Goal: Transaction & Acquisition: Book appointment/travel/reservation

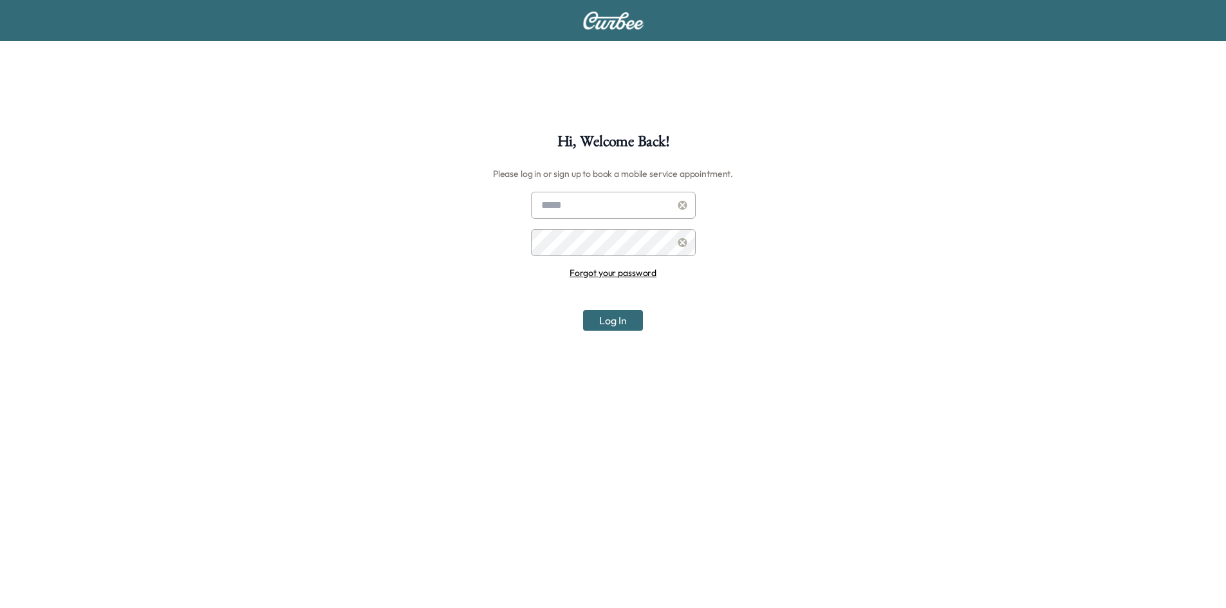
type input "**********"
click at [622, 323] on button "Log In" at bounding box center [613, 320] width 60 height 21
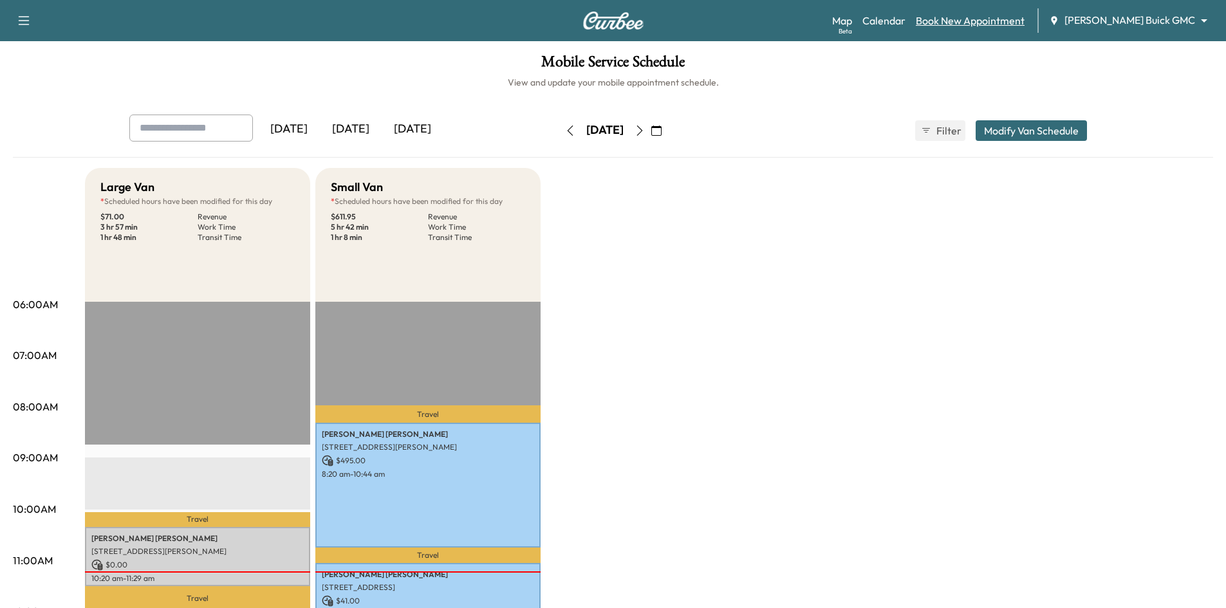
click at [982, 17] on link "Book New Appointment" at bounding box center [970, 20] width 109 height 15
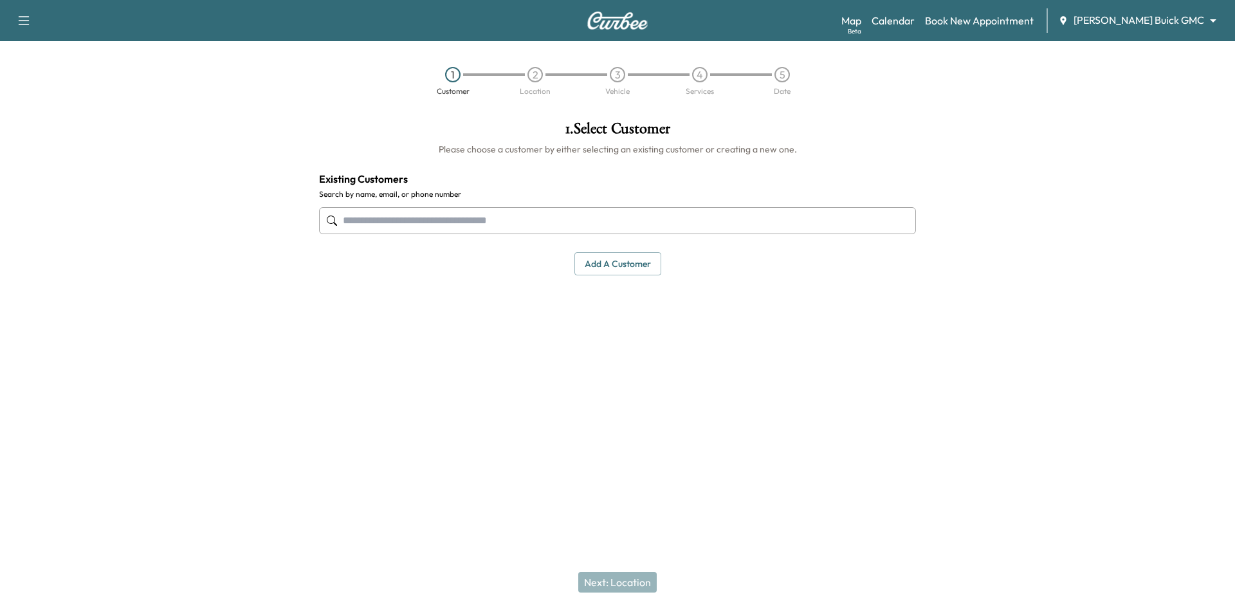
click at [488, 223] on input "text" at bounding box center [617, 220] width 597 height 27
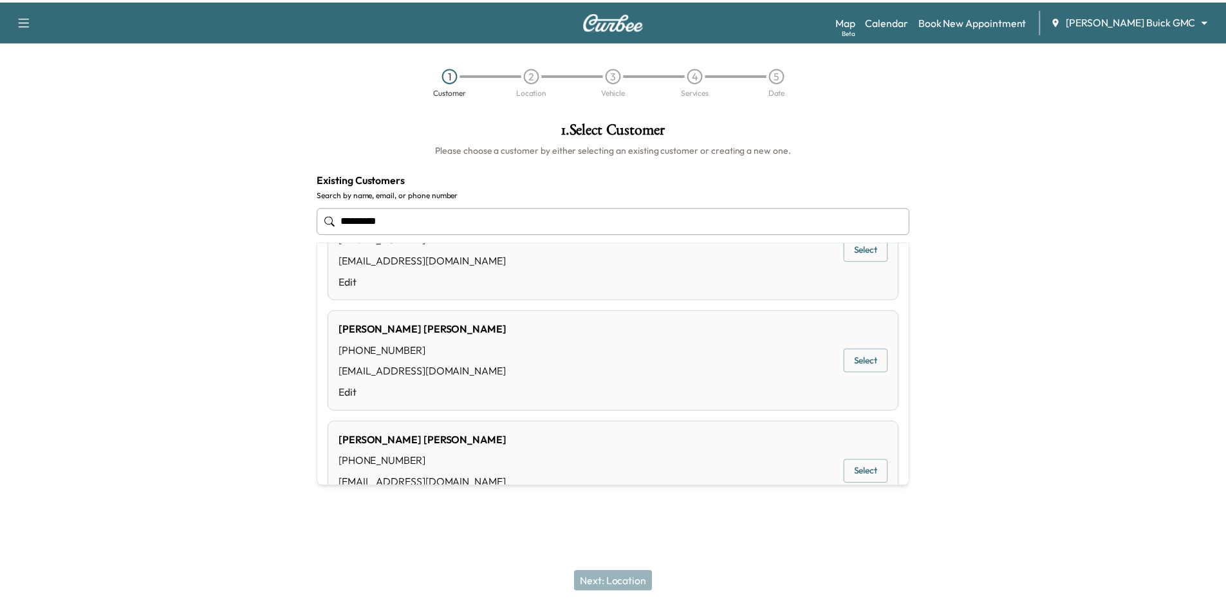
scroll to position [193, 0]
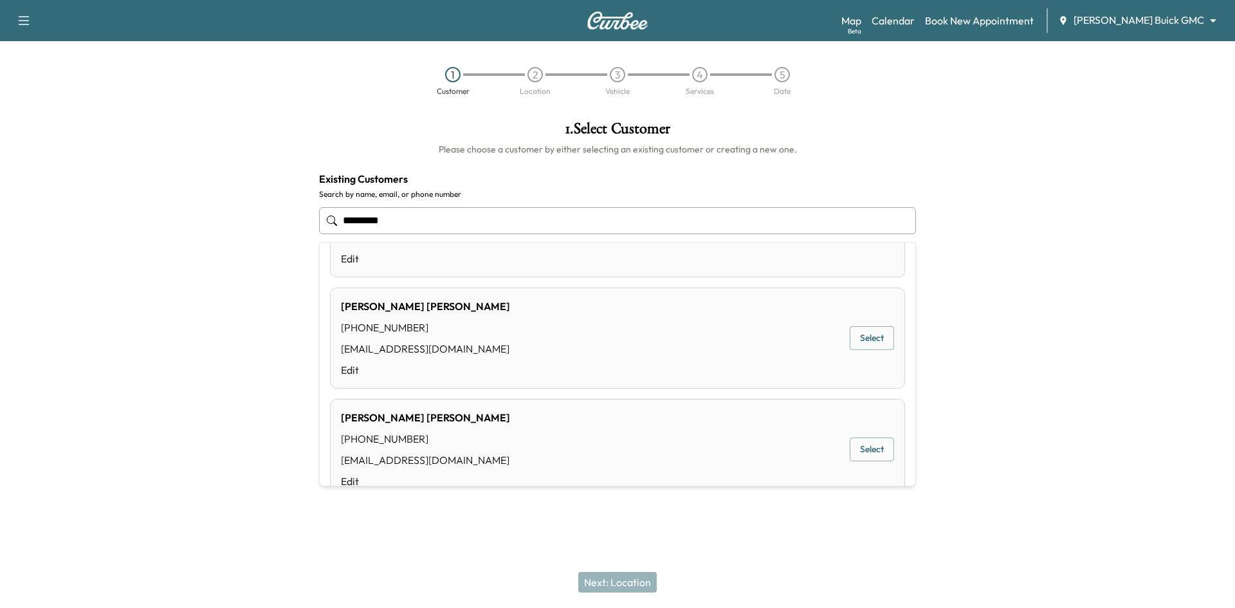
click at [862, 448] on button "Select" at bounding box center [872, 450] width 44 height 24
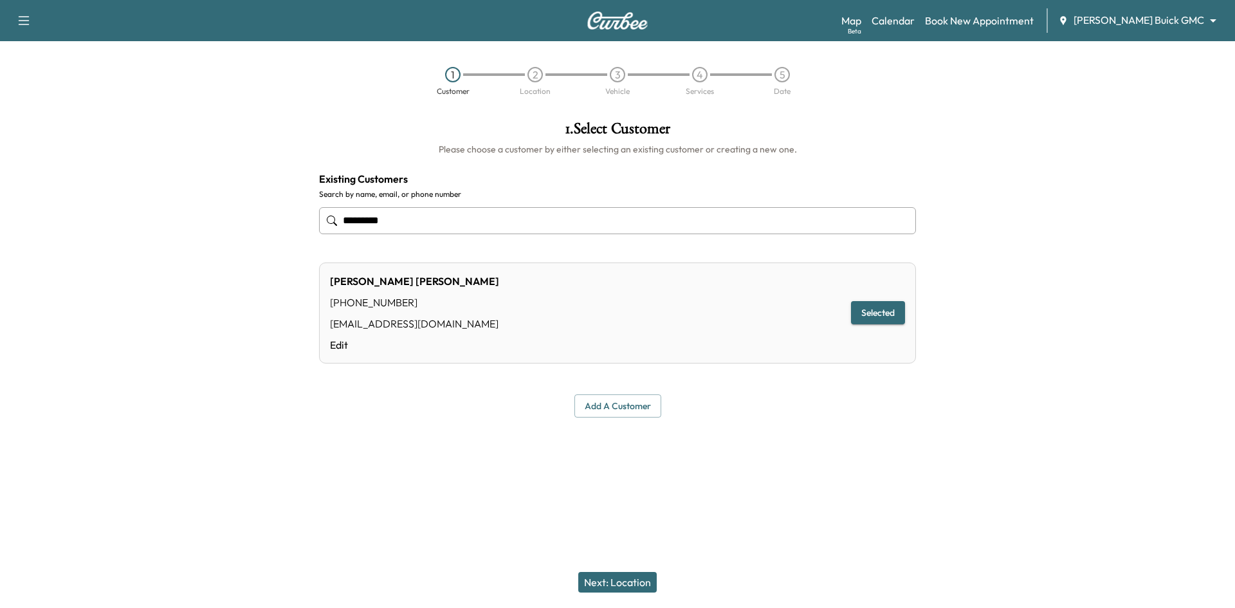
type input "*********"
click at [640, 584] on button "Next: Location" at bounding box center [617, 582] width 78 height 21
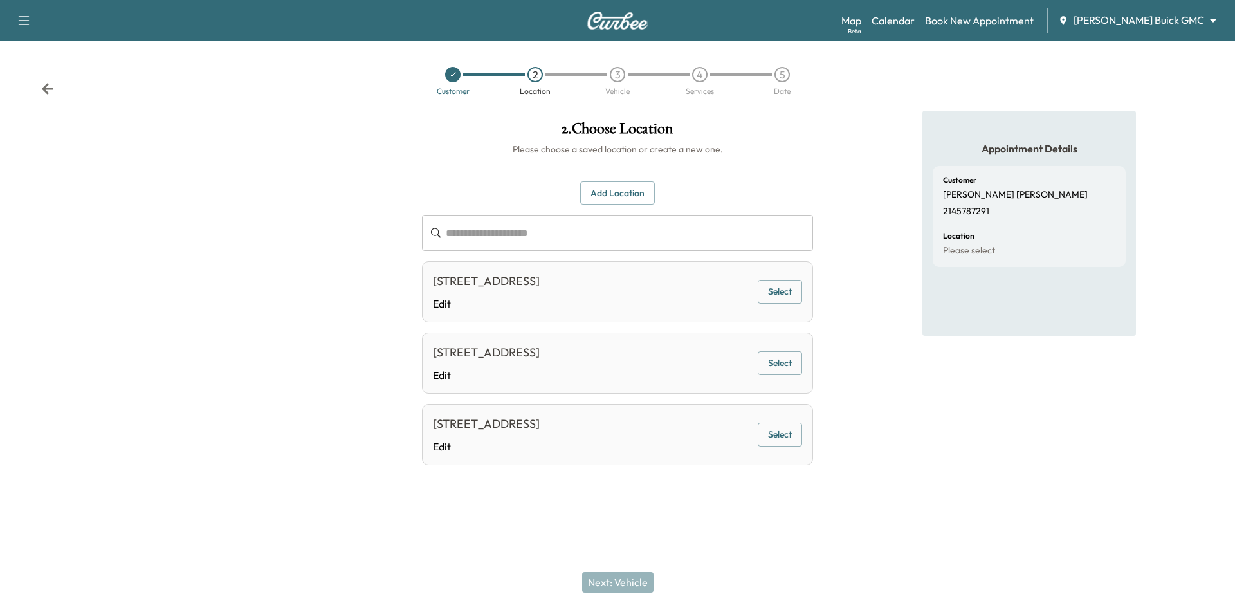
click at [776, 436] on button "Select" at bounding box center [780, 435] width 44 height 24
click at [642, 588] on button "Next: Vehicle" at bounding box center [617, 582] width 71 height 21
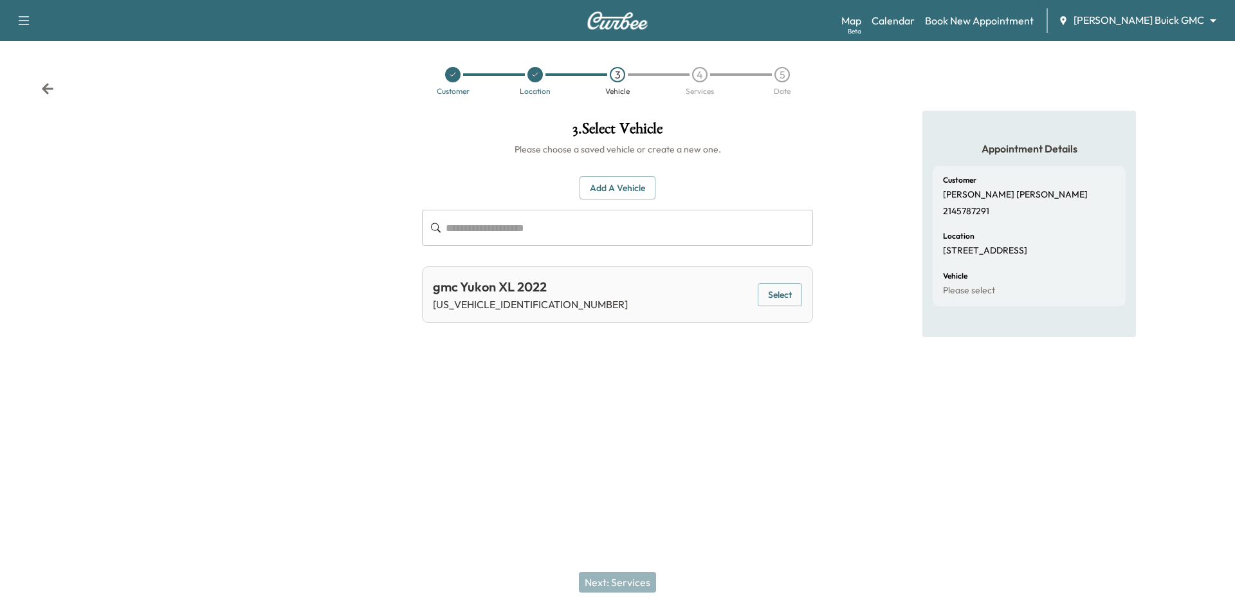
click at [779, 299] on button "Select" at bounding box center [780, 295] width 44 height 24
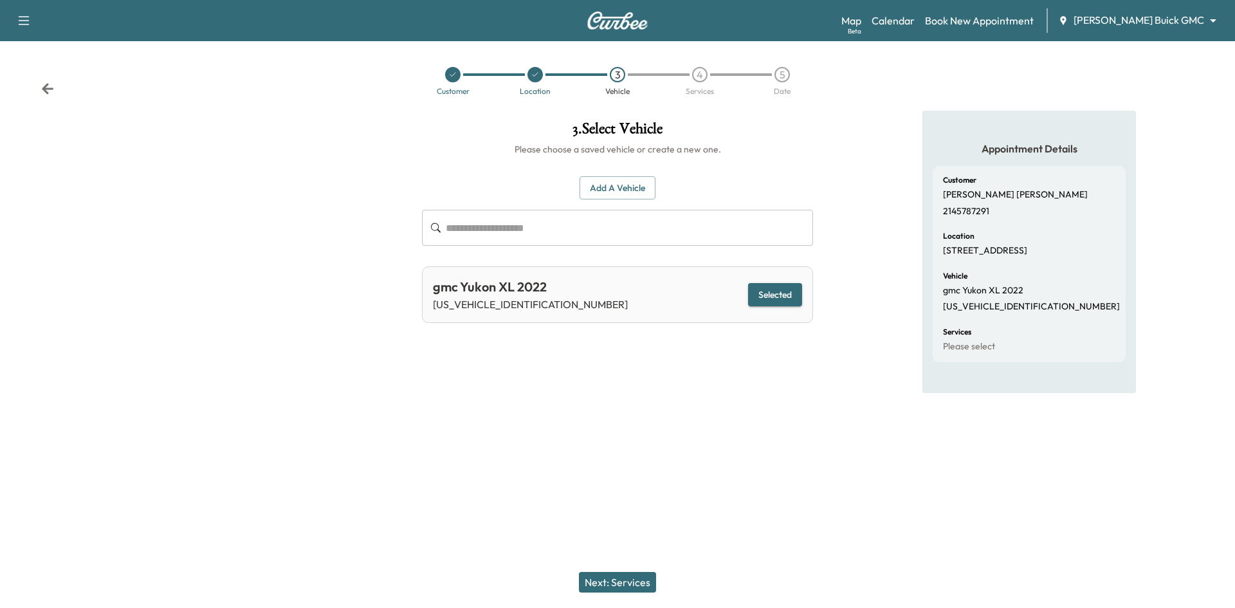
drag, startPoint x: 631, startPoint y: 587, endPoint x: 611, endPoint y: 594, distance: 20.3
click at [629, 587] on button "Next: Services" at bounding box center [617, 582] width 77 height 21
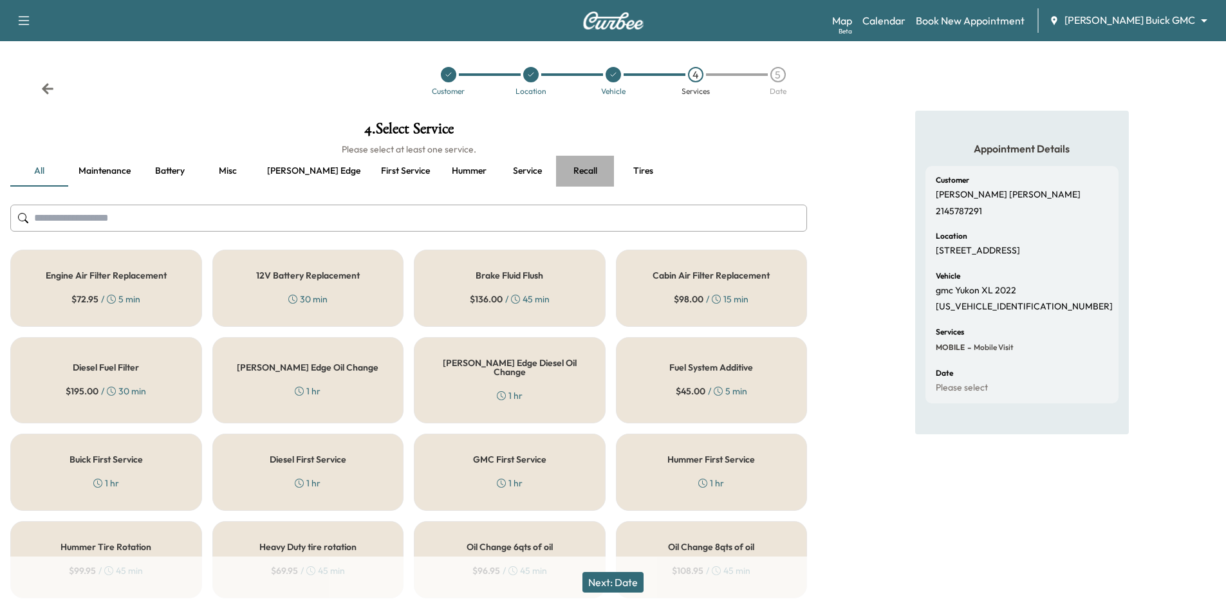
click at [556, 170] on button "Recall" at bounding box center [585, 171] width 58 height 31
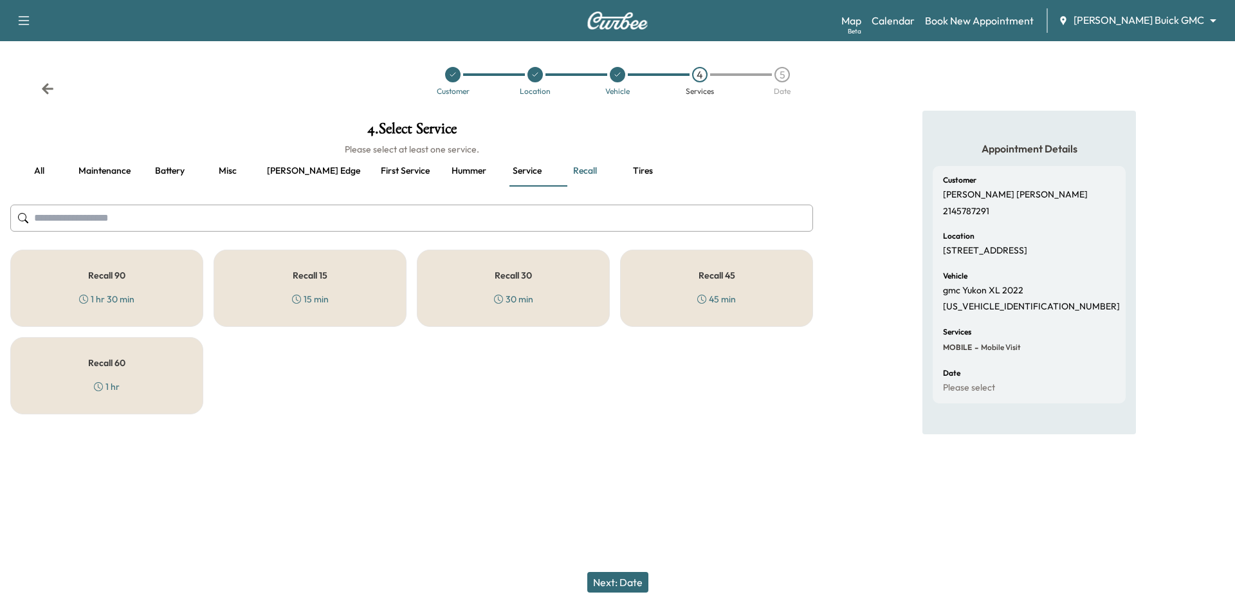
drag, startPoint x: 688, startPoint y: 283, endPoint x: 666, endPoint y: 299, distance: 27.7
click at [687, 284] on div "Recall 45 45 min" at bounding box center [716, 288] width 193 height 77
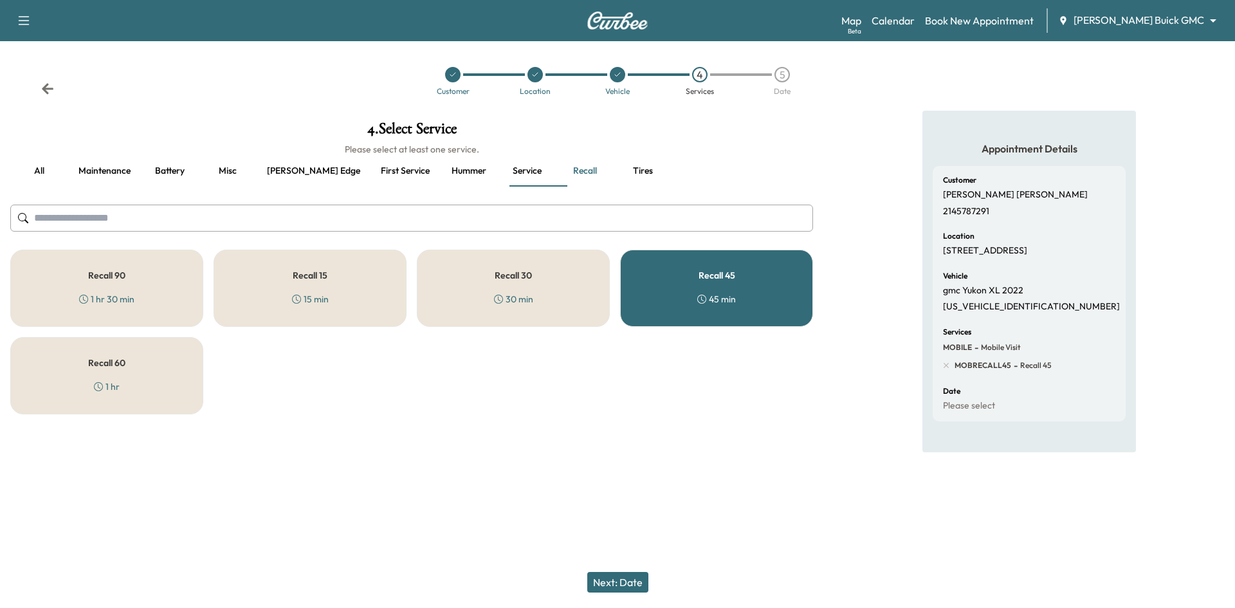
click at [622, 585] on button "Next: Date" at bounding box center [617, 582] width 61 height 21
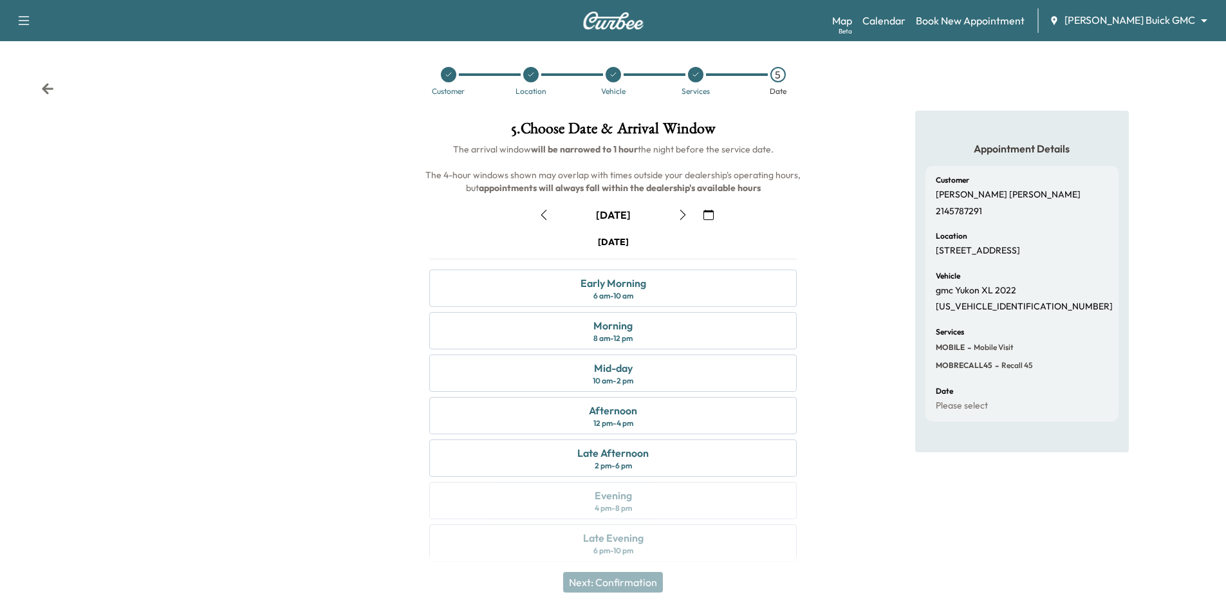
click at [707, 215] on icon "button" at bounding box center [708, 215] width 10 height 10
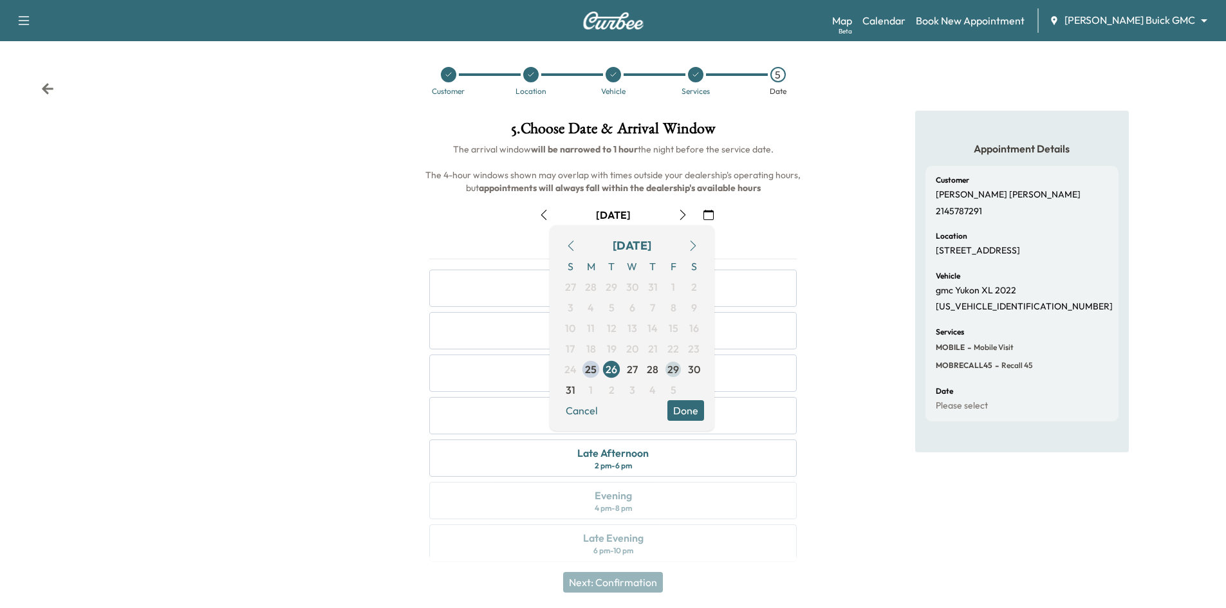
click at [669, 370] on span "29" at bounding box center [673, 369] width 12 height 15
click at [810, 206] on div "5 . Choose Date & Arrival Window The arrival window will be narrowed to 1 hour …" at bounding box center [613, 344] width 409 height 466
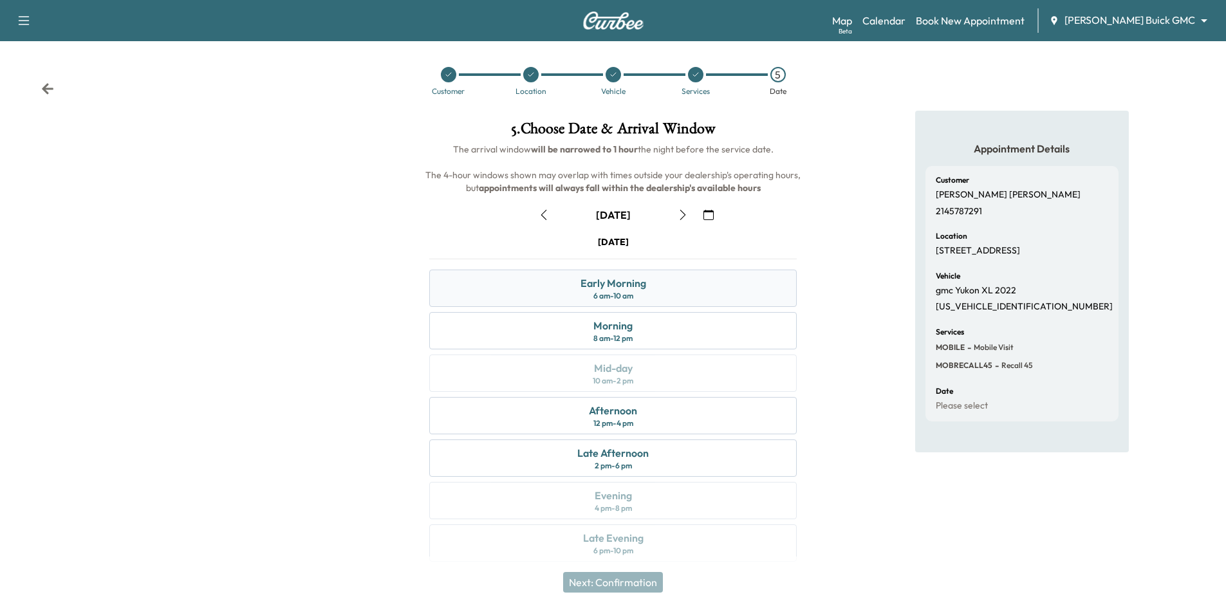
click at [696, 284] on div "Early Morning 6 am - 10 am" at bounding box center [612, 288] width 367 height 37
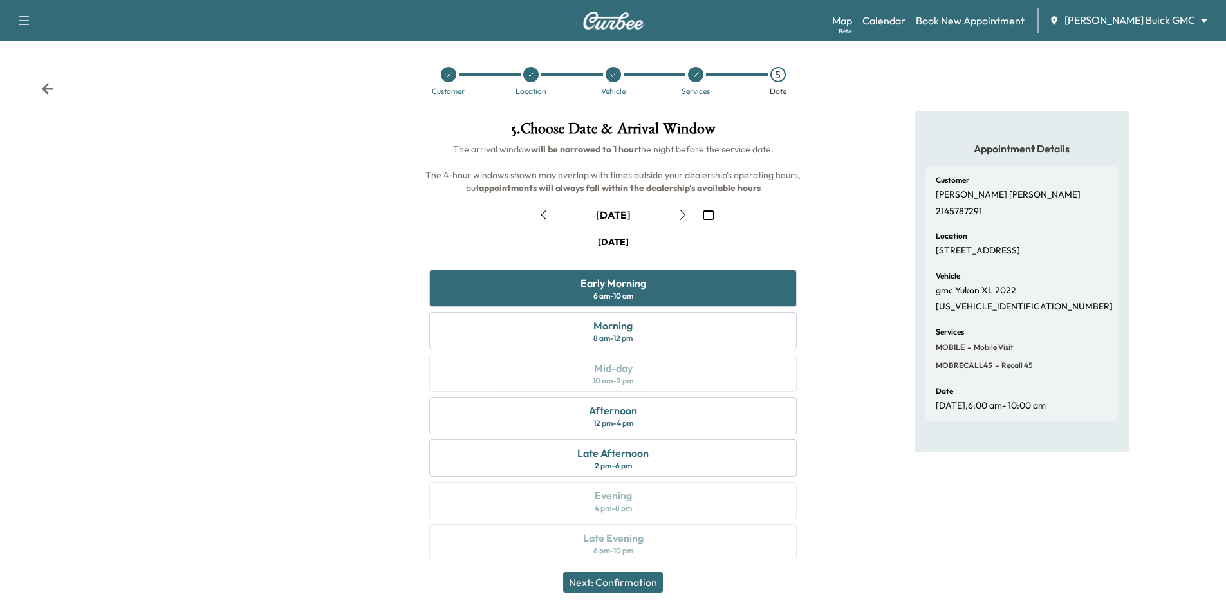
click at [646, 583] on button "Next: Confirmation" at bounding box center [613, 582] width 100 height 21
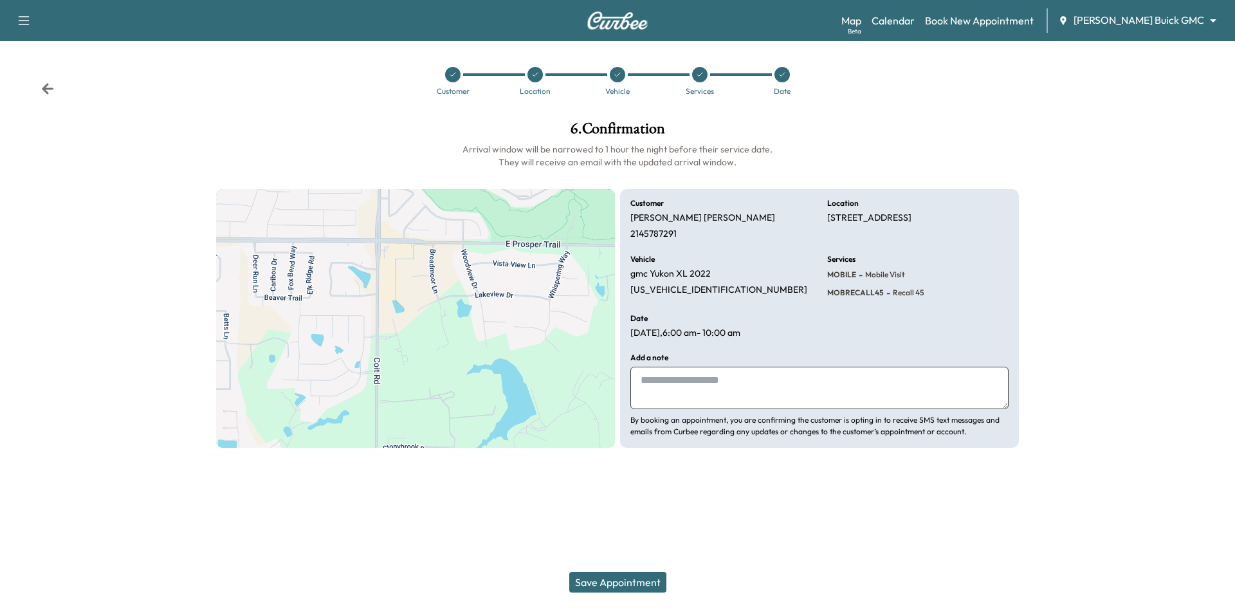
click at [645, 587] on button "Save Appointment" at bounding box center [617, 582] width 97 height 21
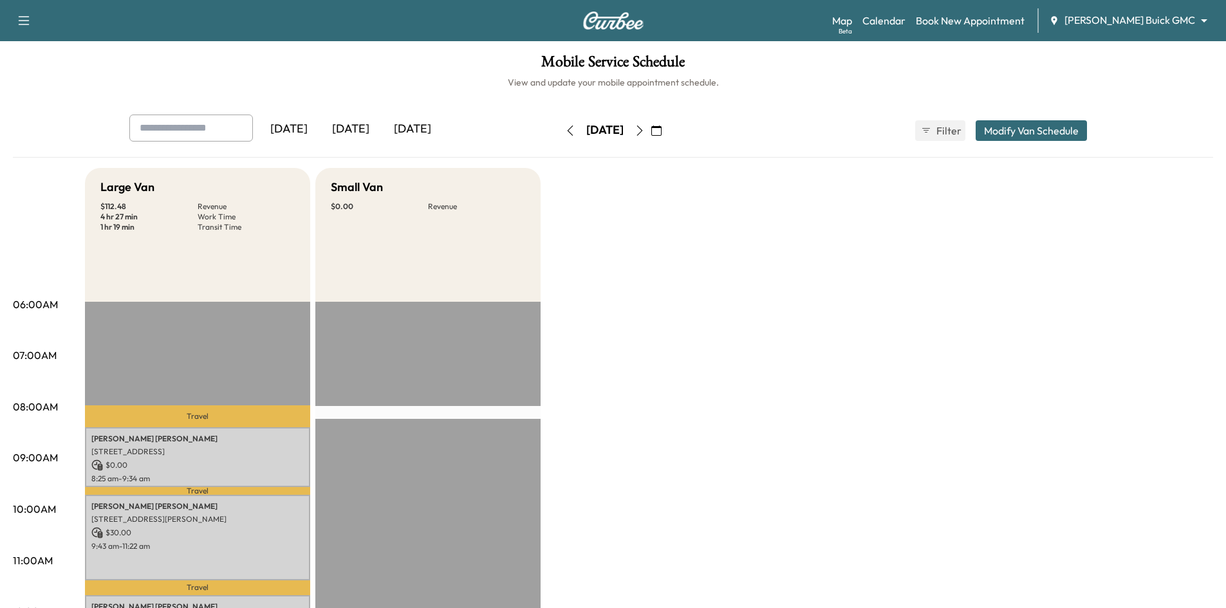
click at [1020, 19] on link "Book New Appointment" at bounding box center [970, 20] width 109 height 15
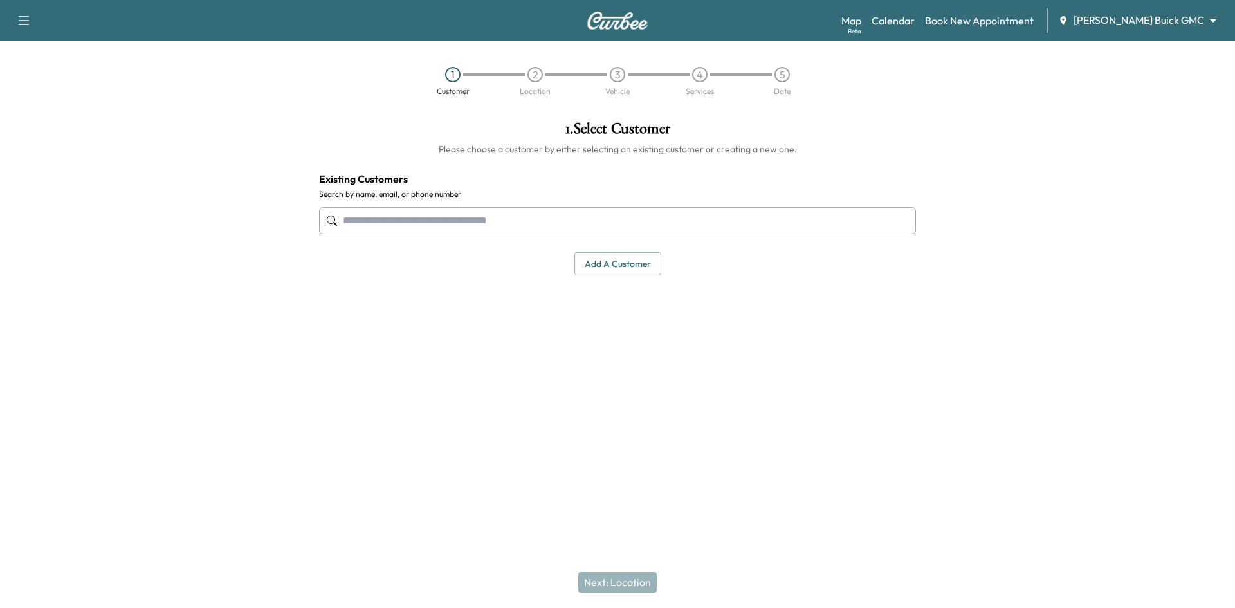
drag, startPoint x: 684, startPoint y: 227, endPoint x: 694, endPoint y: 225, distance: 10.6
click at [685, 226] on input "text" at bounding box center [617, 220] width 597 height 27
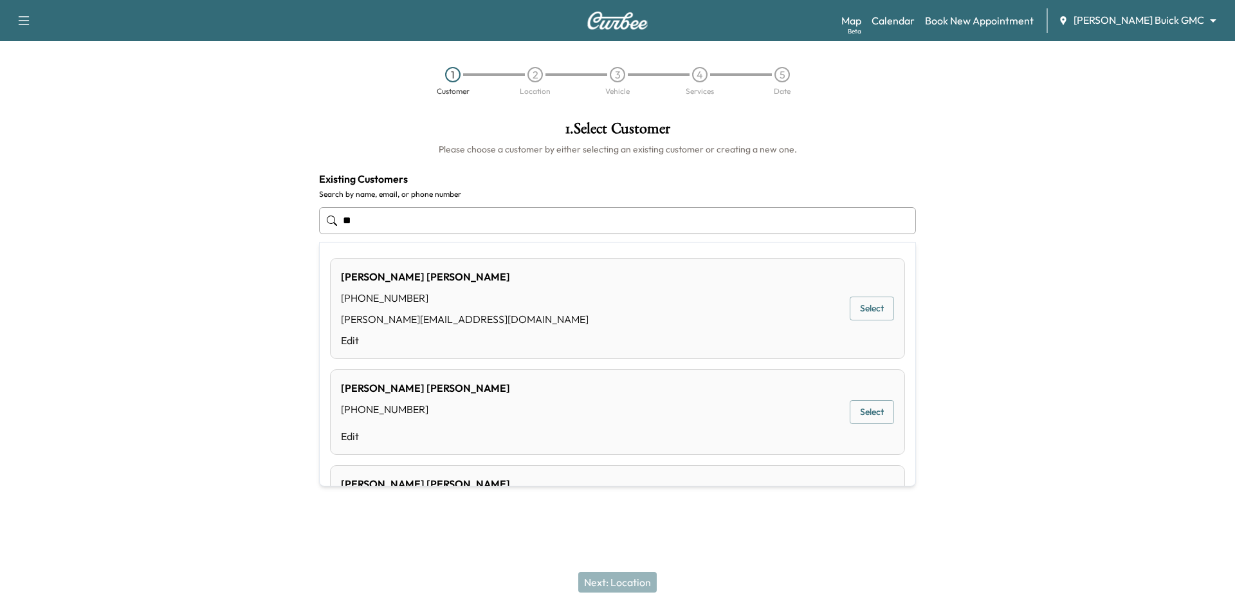
type input "*"
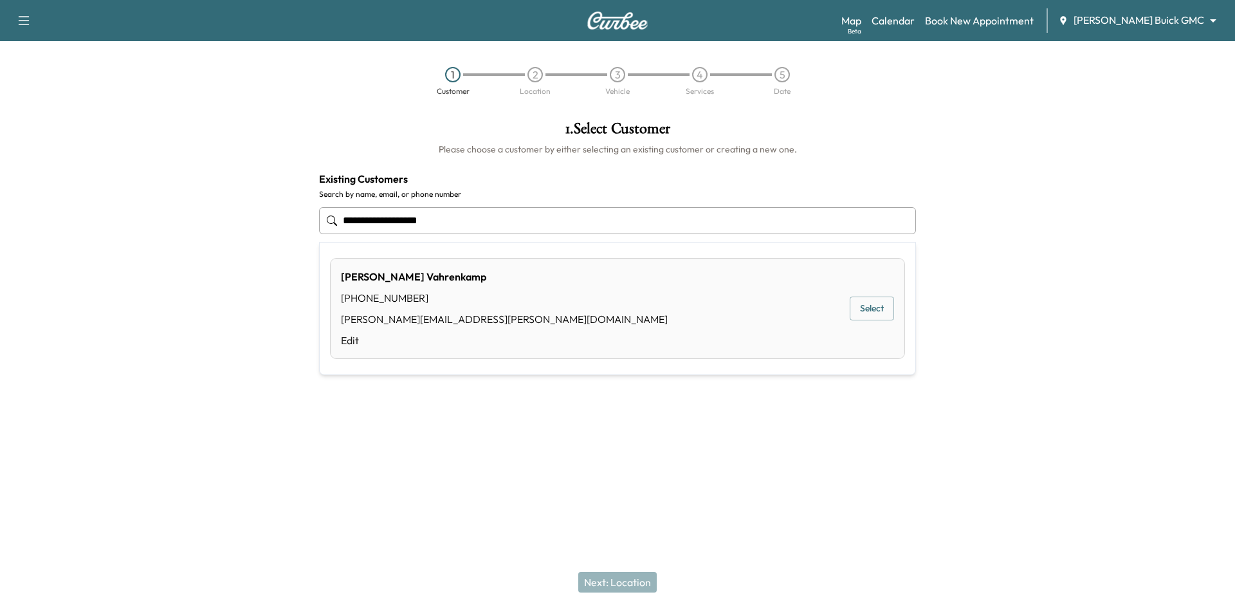
click at [878, 304] on button "Select" at bounding box center [872, 309] width 44 height 24
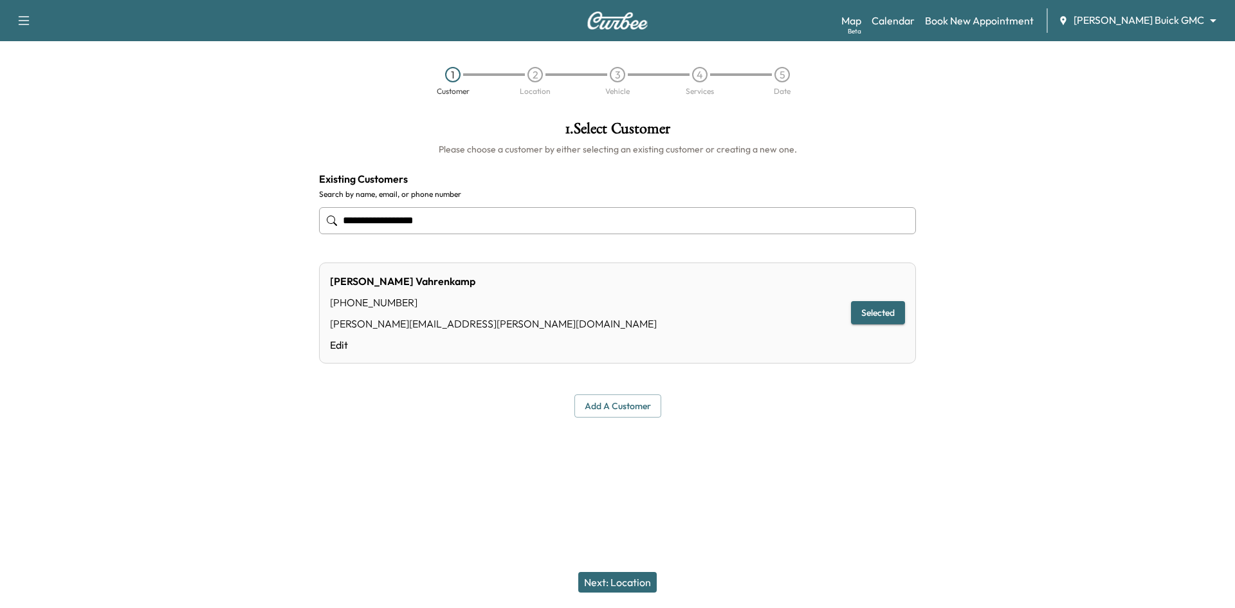
type input "**********"
click at [645, 584] on button "Next: Location" at bounding box center [617, 582] width 78 height 21
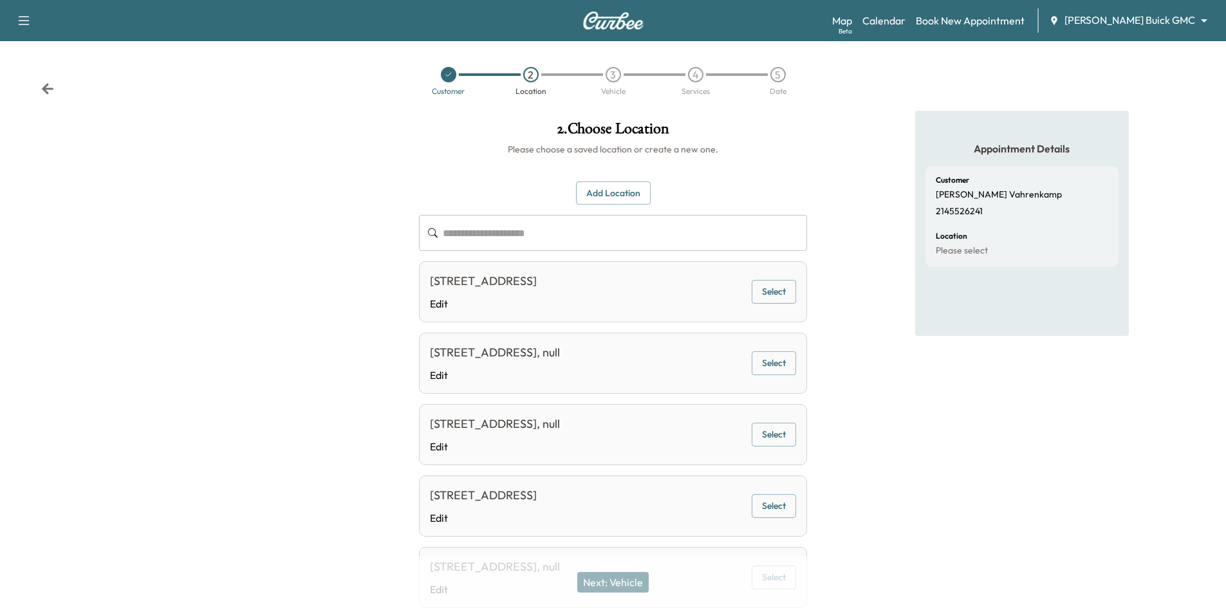
click at [634, 190] on button "Add Location" at bounding box center [613, 193] width 75 height 24
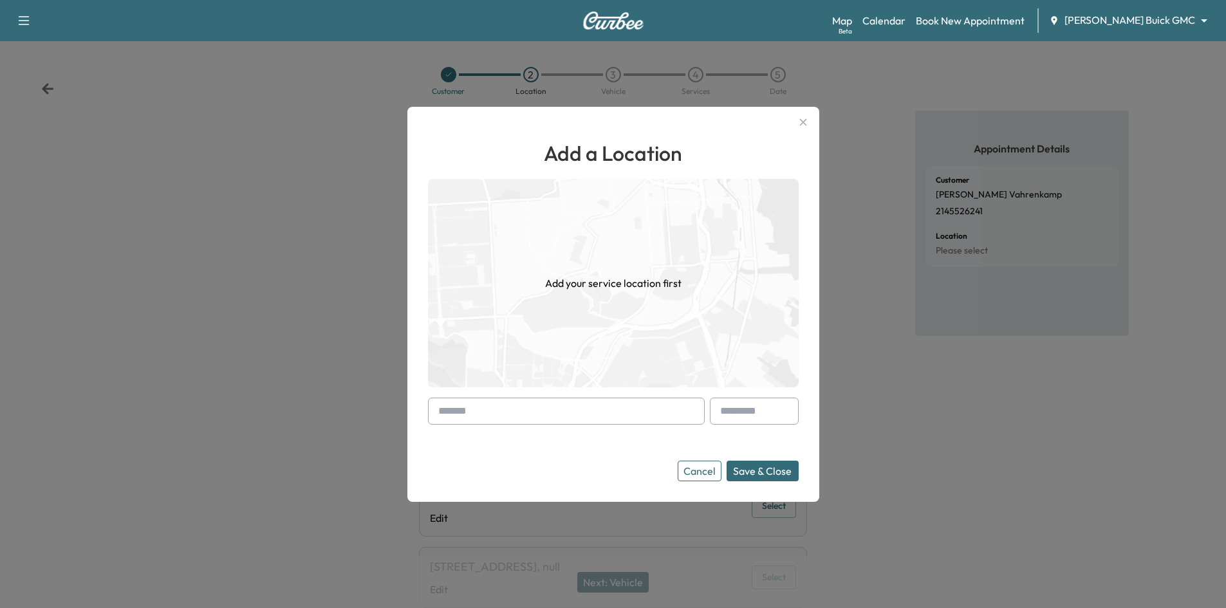
drag, startPoint x: 596, startPoint y: 416, endPoint x: 766, endPoint y: 439, distance: 171.4
click at [596, 417] on input "text" at bounding box center [566, 411] width 277 height 27
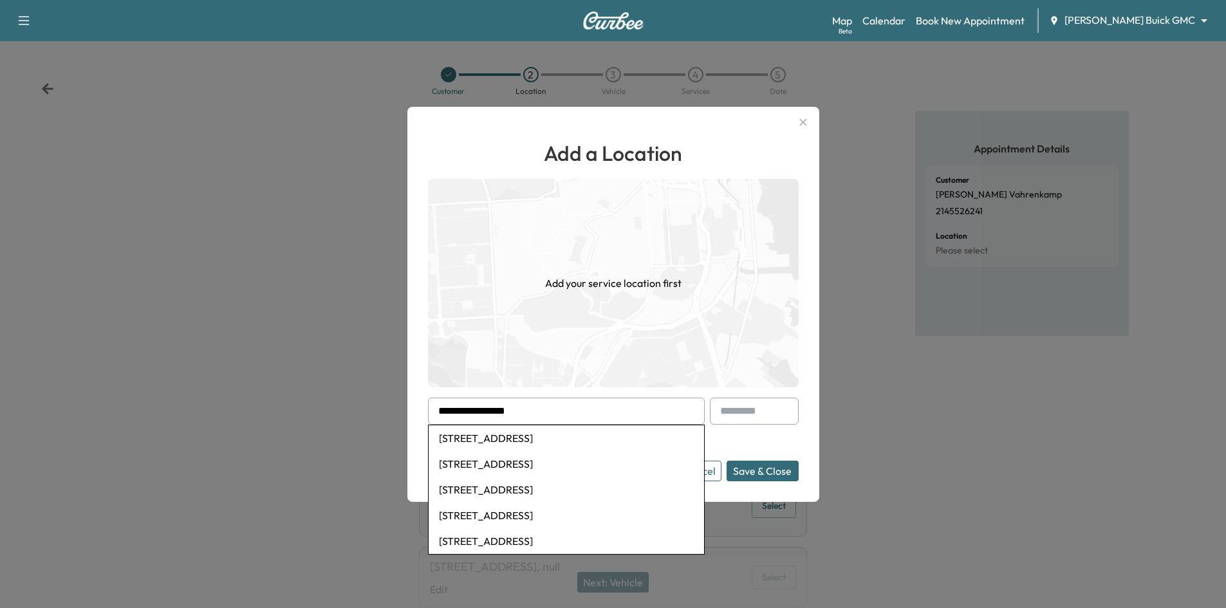
click at [573, 434] on li "[STREET_ADDRESS]" at bounding box center [566, 438] width 275 height 26
type input "**********"
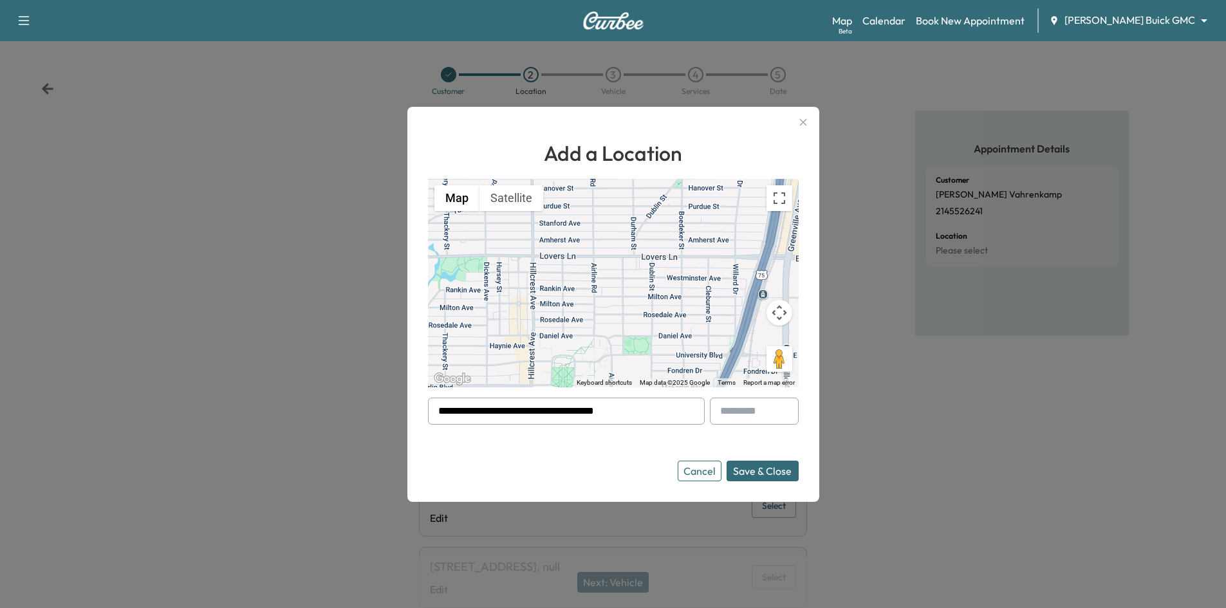
click at [759, 475] on button "Save & Close" at bounding box center [762, 471] width 72 height 21
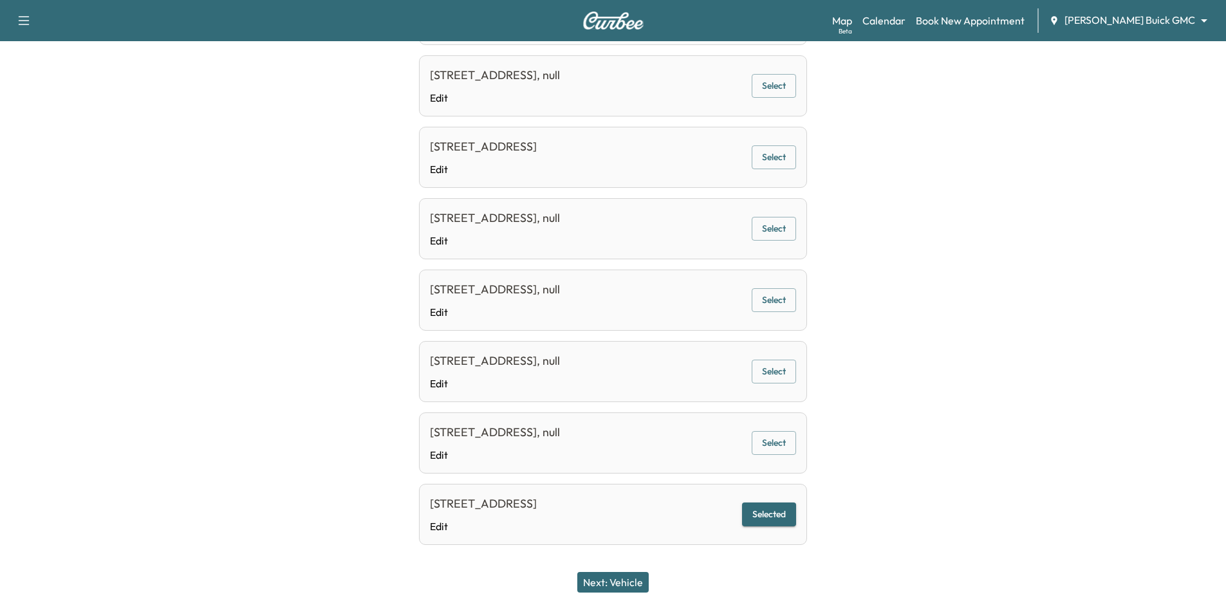
scroll to position [363, 0]
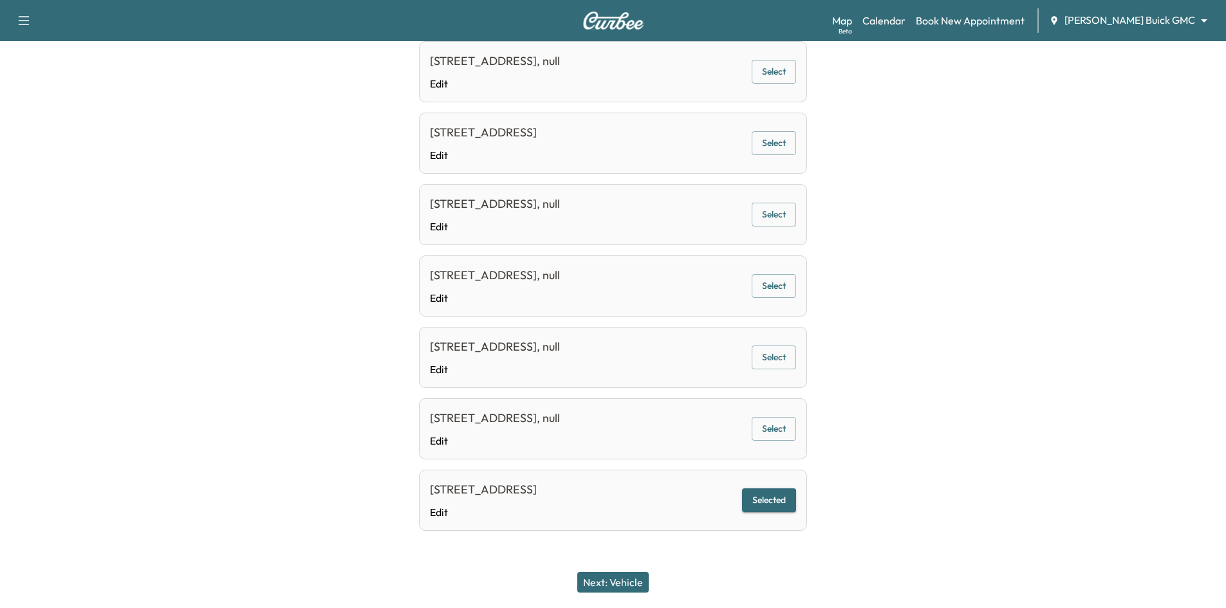
click at [619, 584] on button "Next: Vehicle" at bounding box center [612, 582] width 71 height 21
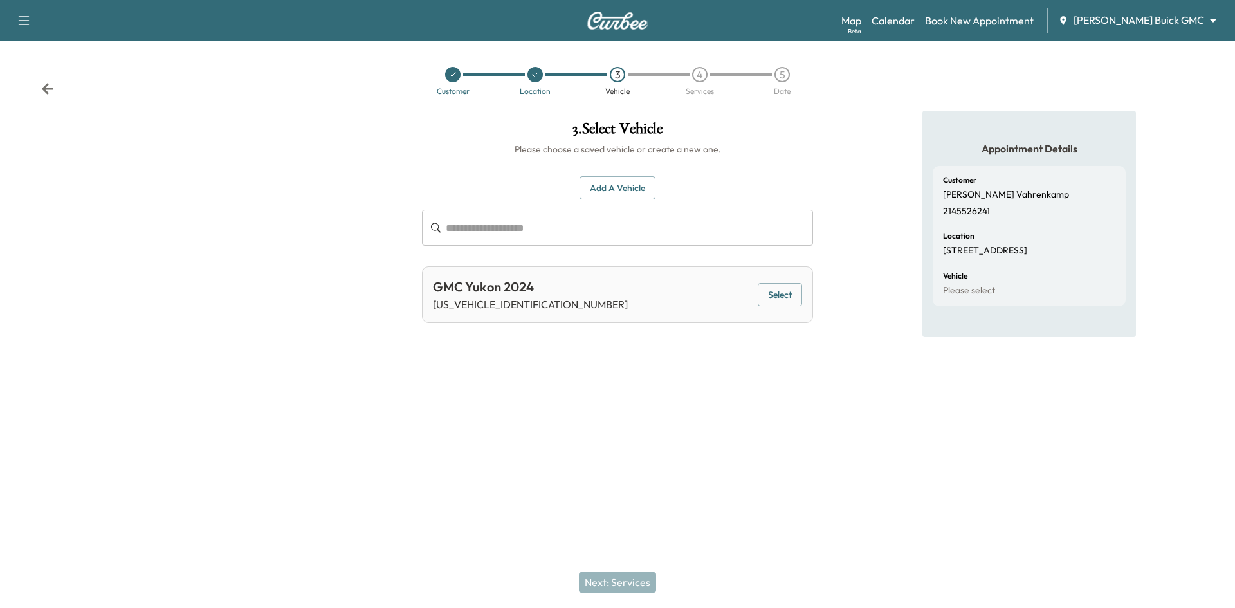
click at [794, 296] on button "Select" at bounding box center [780, 295] width 44 height 24
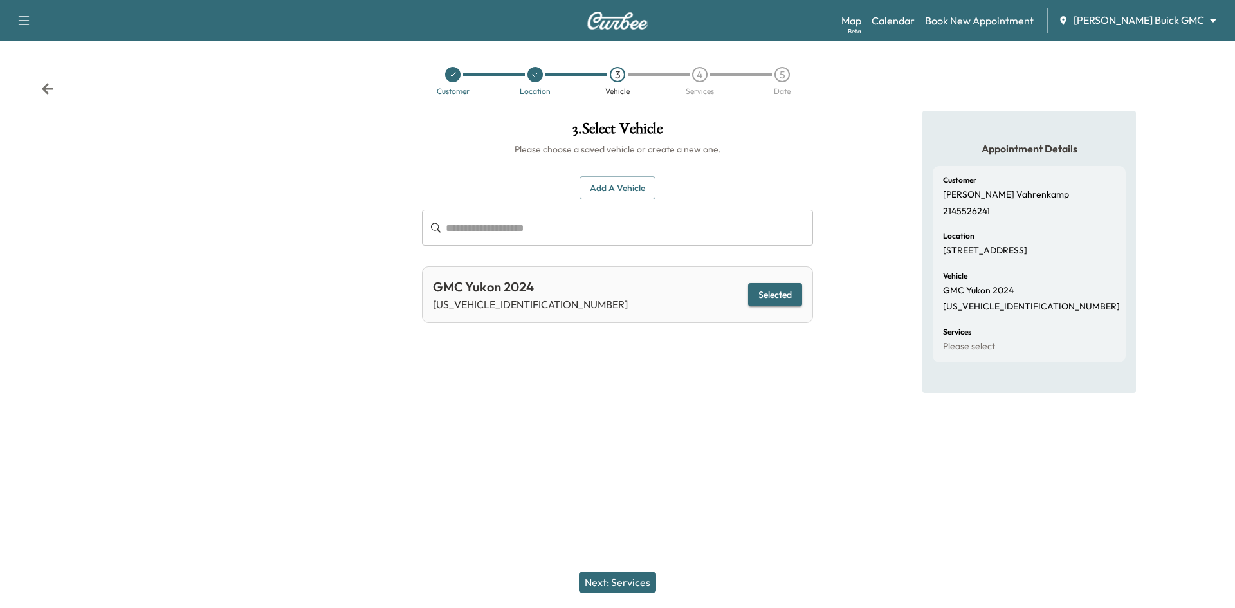
click at [606, 582] on button "Next: Services" at bounding box center [617, 582] width 77 height 21
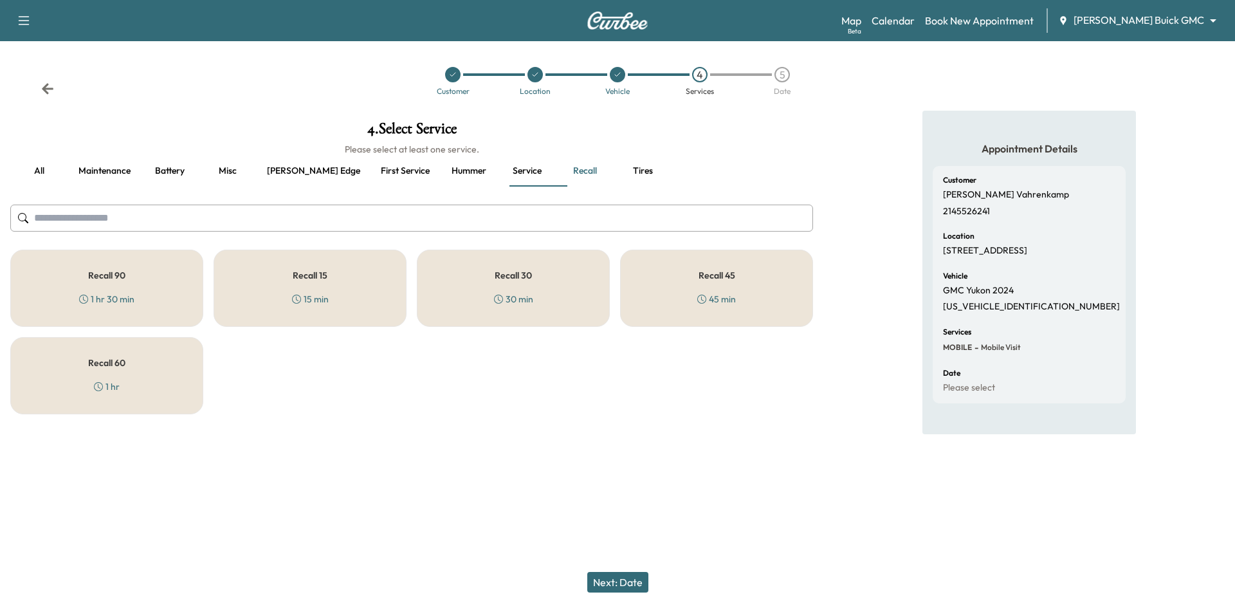
click at [531, 293] on div "30 min" at bounding box center [513, 299] width 39 height 13
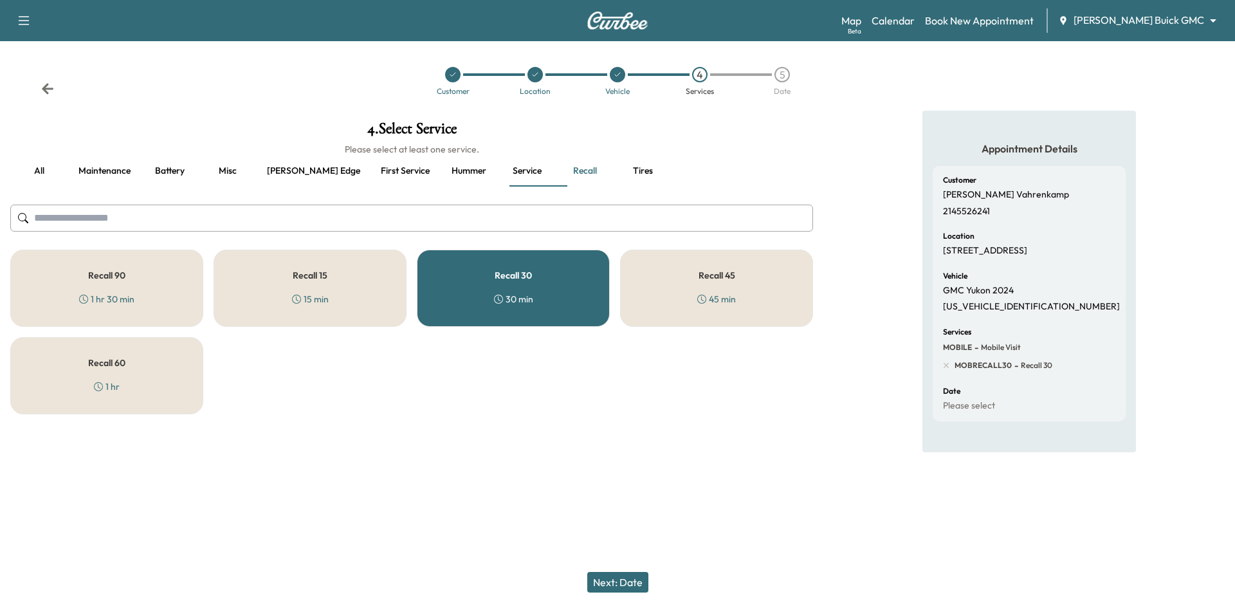
click at [633, 578] on button "Next: Date" at bounding box center [617, 582] width 61 height 21
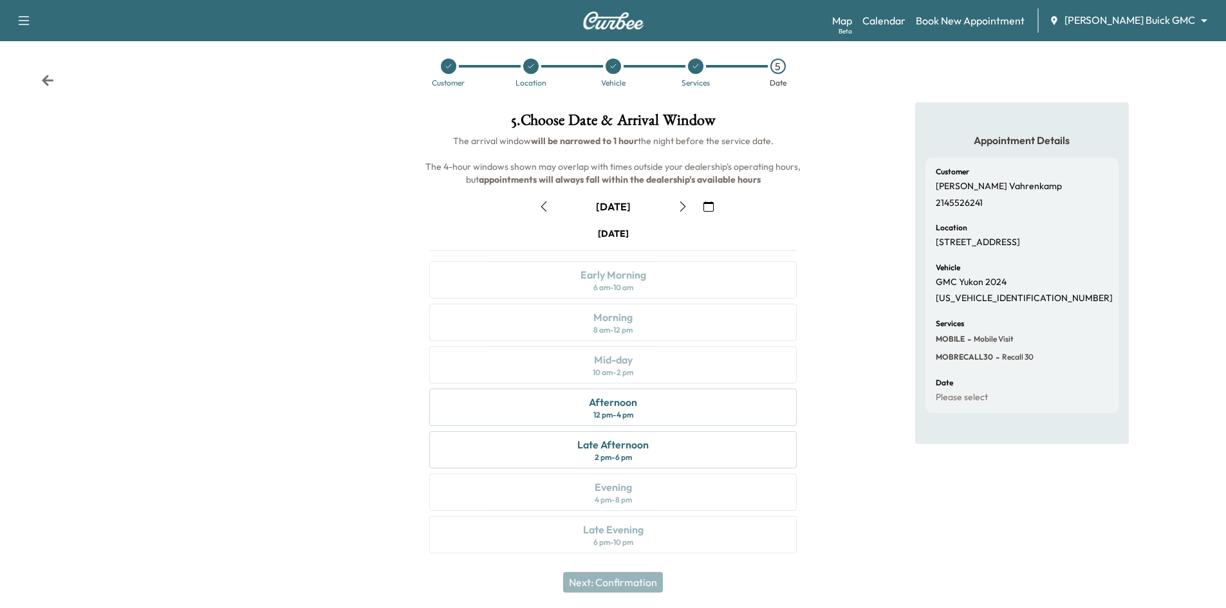
scroll to position [10, 0]
click at [677, 204] on button "button" at bounding box center [683, 204] width 22 height 21
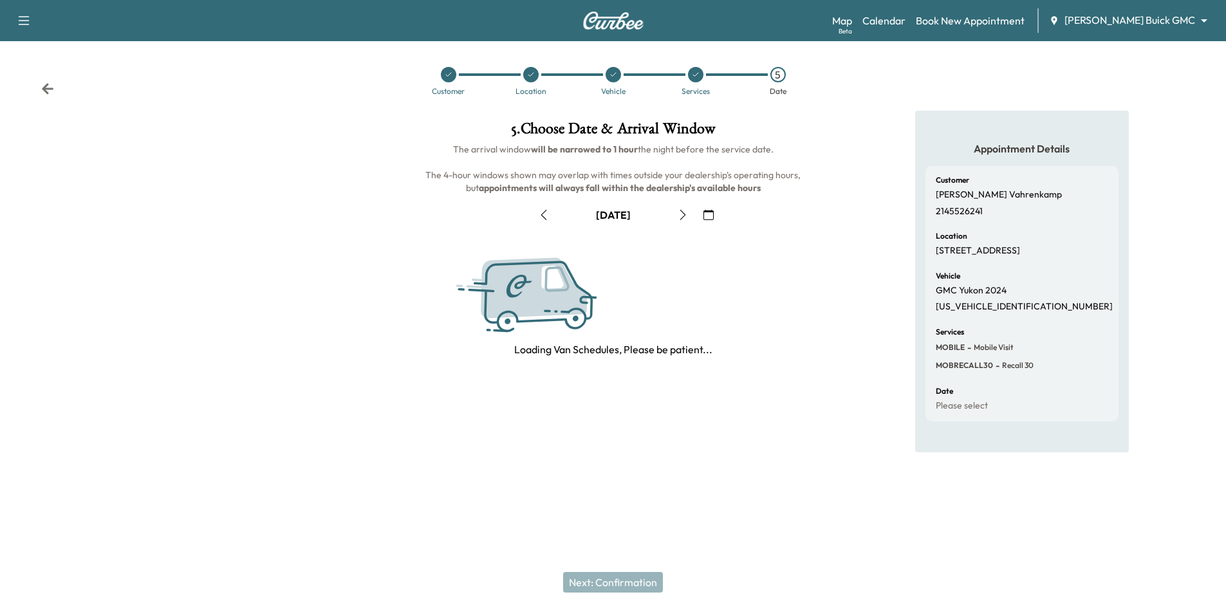
scroll to position [0, 0]
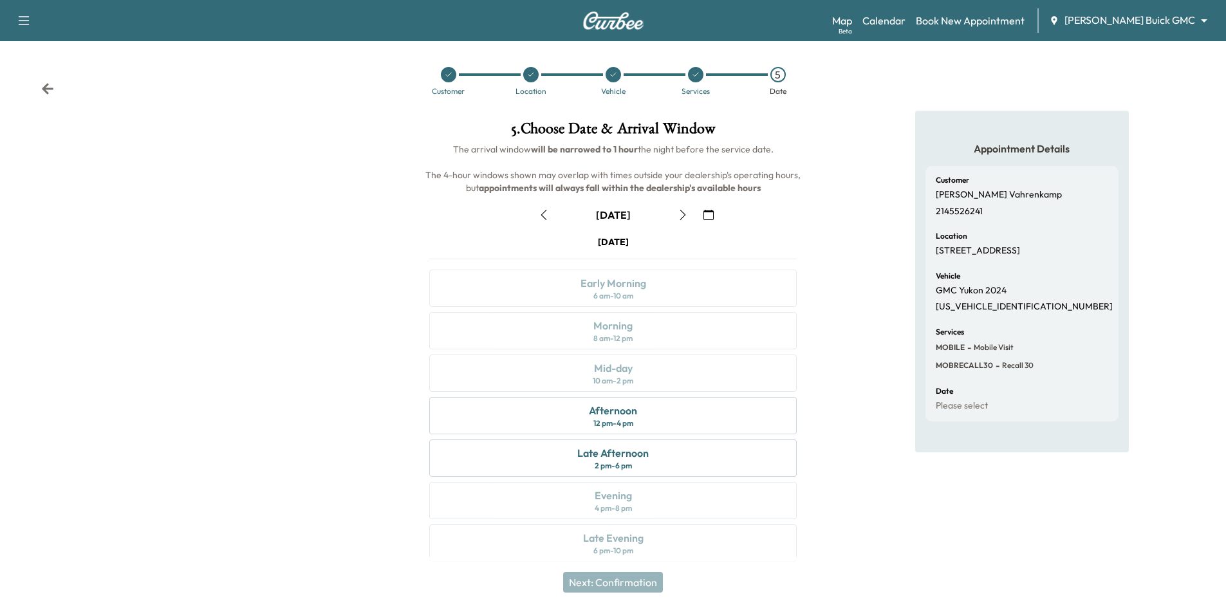
click at [683, 214] on icon "button" at bounding box center [683, 215] width 10 height 10
click at [687, 215] on icon "button" at bounding box center [683, 215] width 10 height 10
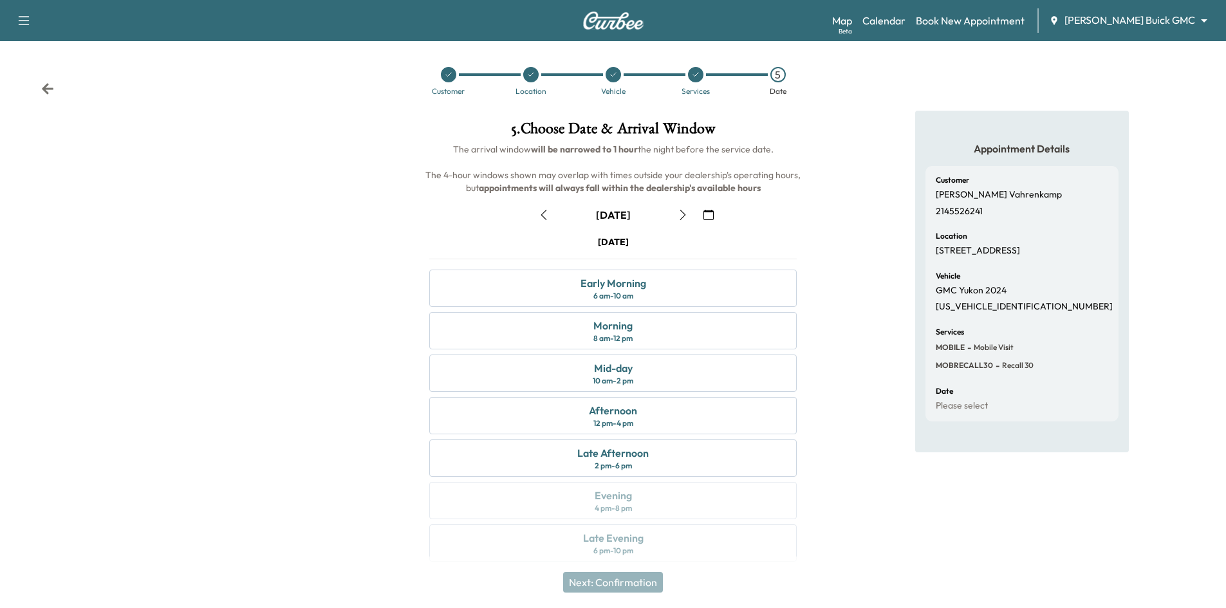
click at [542, 217] on icon "button" at bounding box center [544, 215] width 10 height 10
click at [541, 216] on icon "button" at bounding box center [544, 215] width 10 height 10
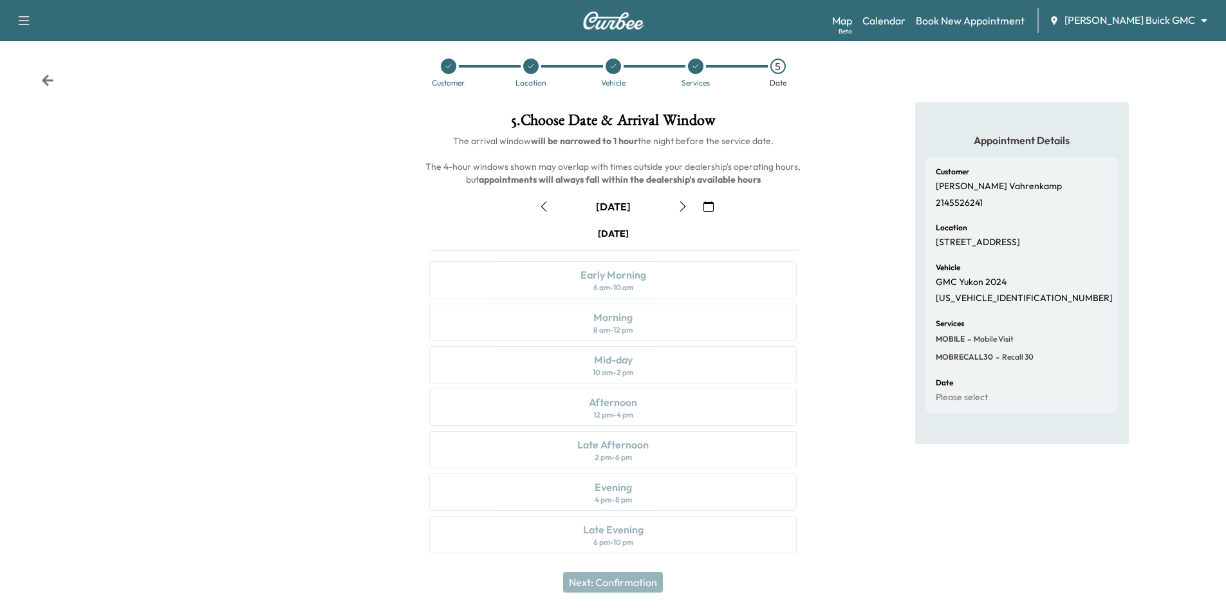
scroll to position [10, 0]
click at [540, 204] on icon "button" at bounding box center [544, 204] width 10 height 10
click at [544, 206] on icon "button" at bounding box center [544, 204] width 10 height 10
click at [539, 203] on icon "button" at bounding box center [544, 204] width 10 height 10
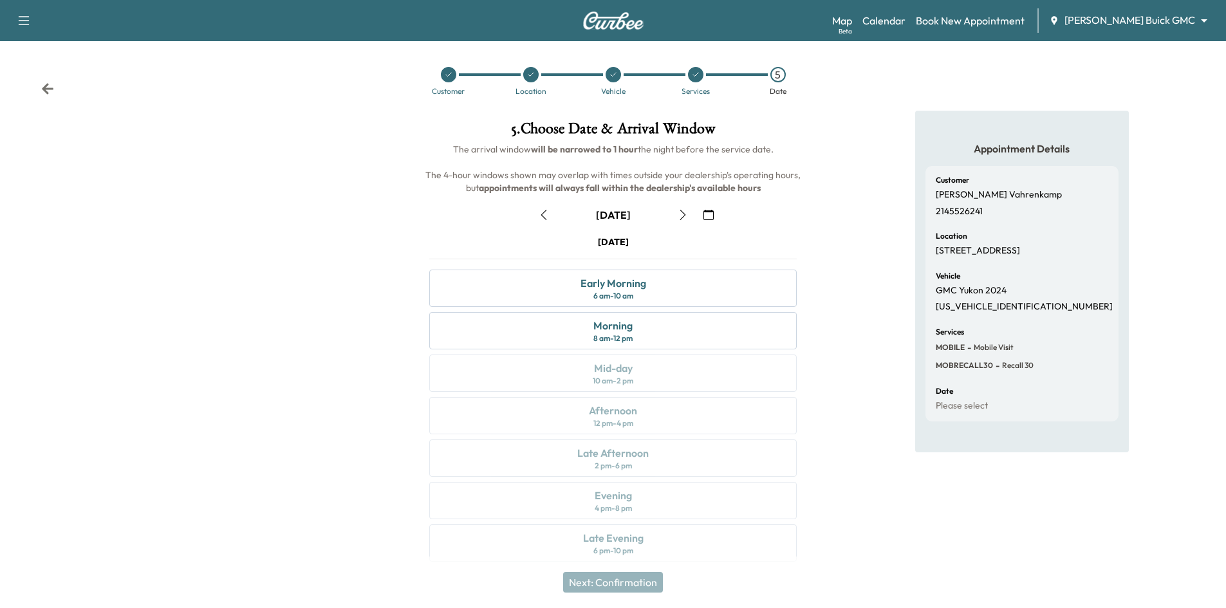
click at [542, 216] on icon "button" at bounding box center [543, 215] width 6 height 10
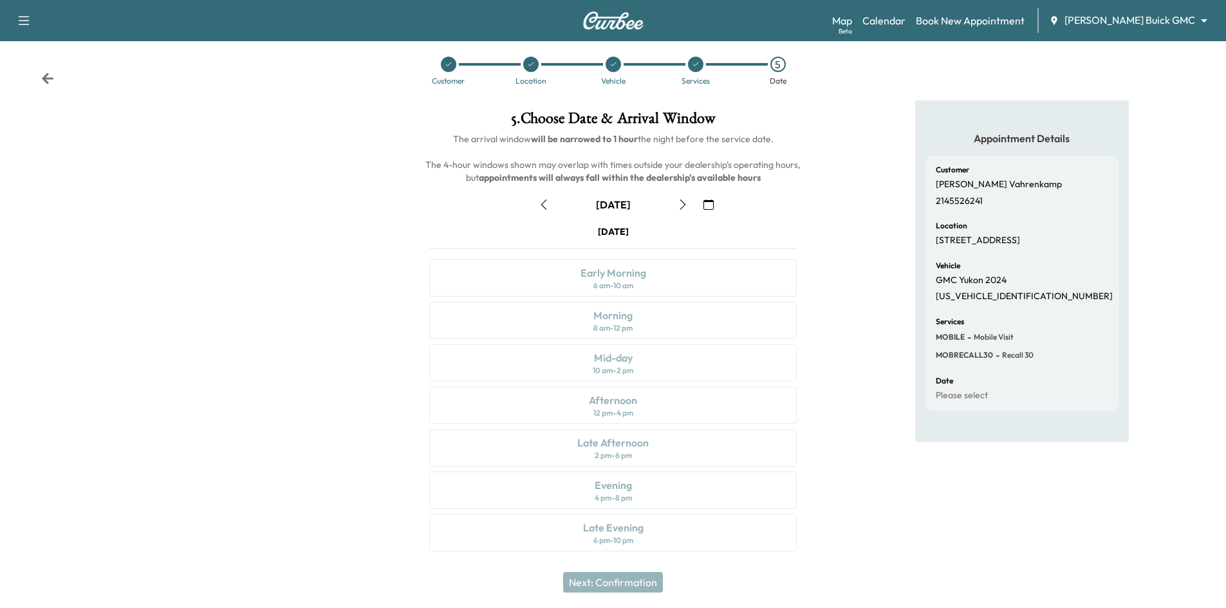
click at [544, 204] on icon "button" at bounding box center [544, 204] width 10 height 10
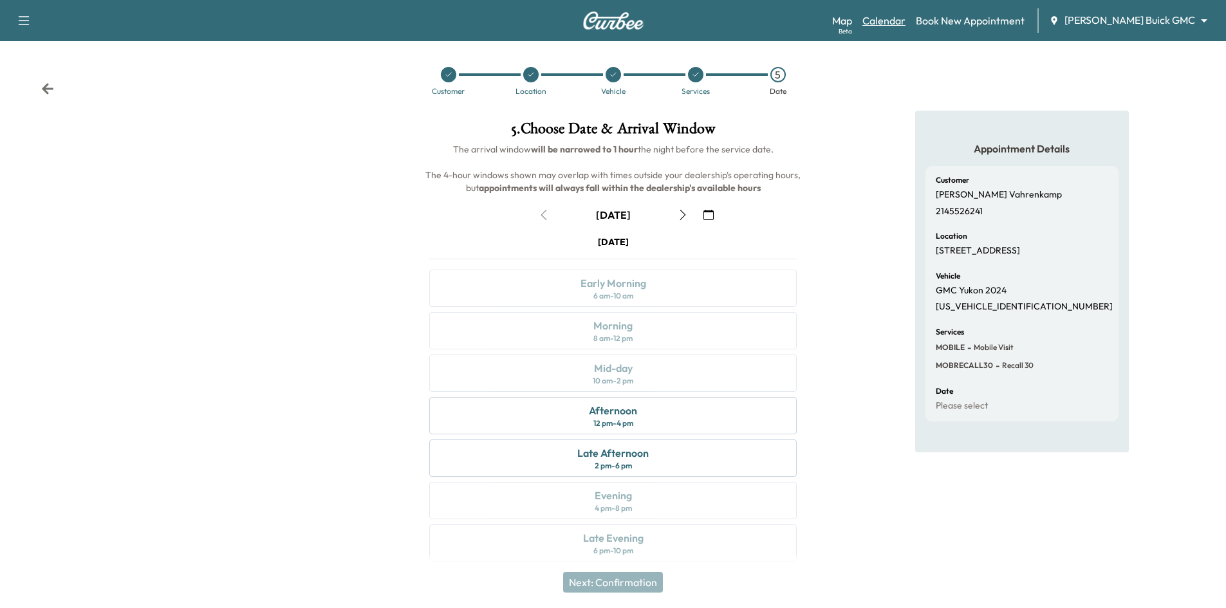
click at [905, 21] on link "Calendar" at bounding box center [883, 20] width 43 height 15
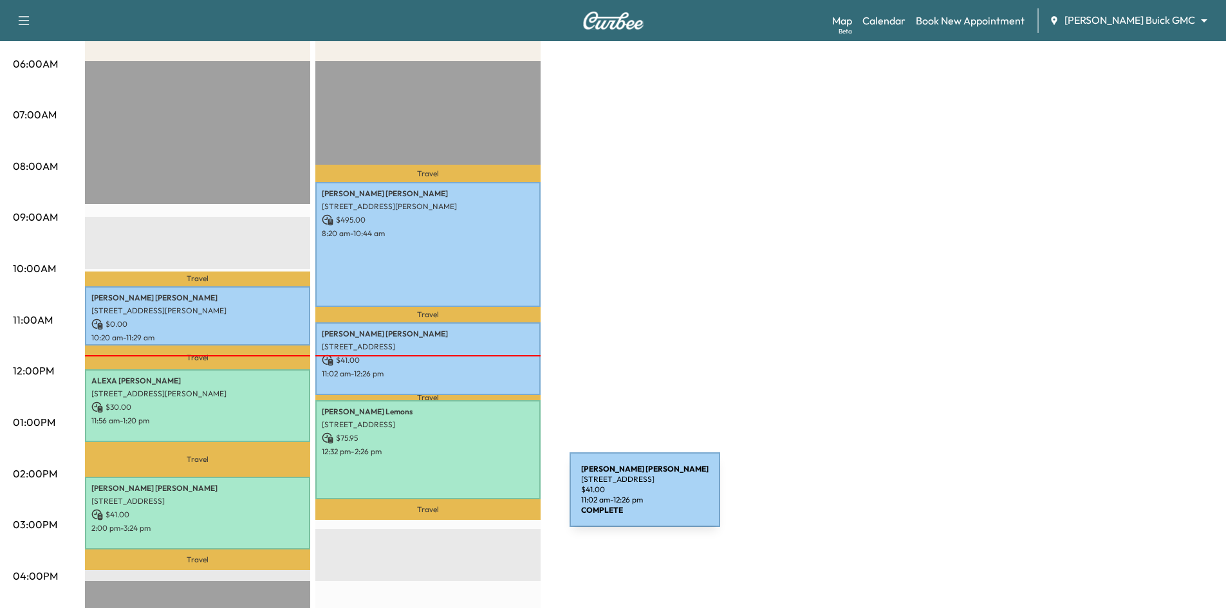
scroll to position [64, 0]
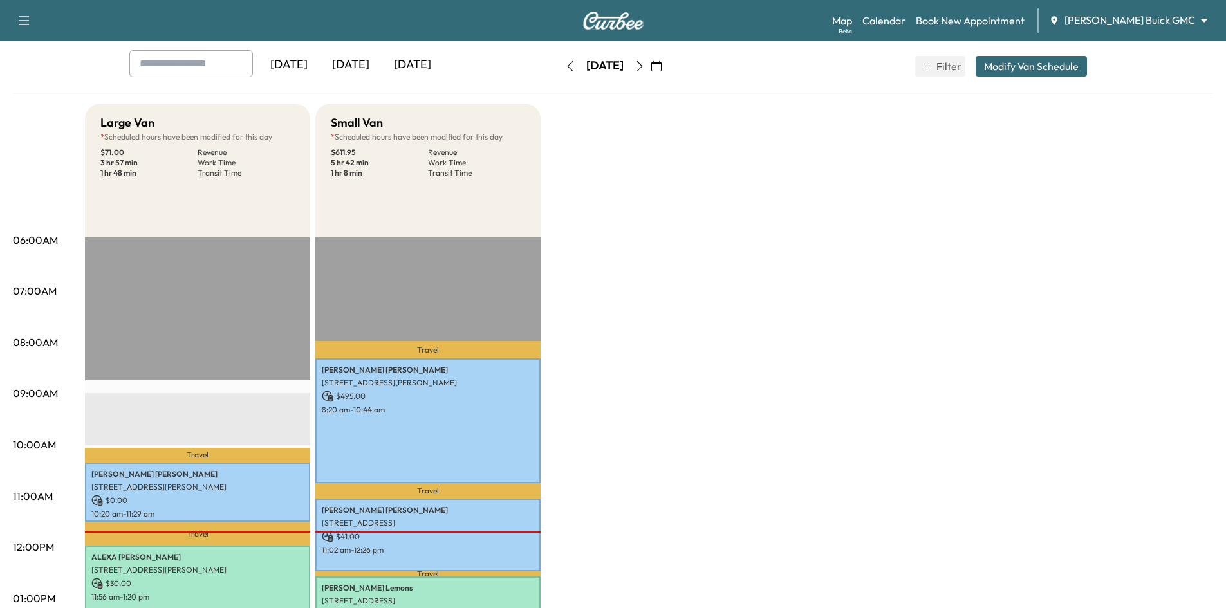
click at [645, 62] on icon "button" at bounding box center [639, 66] width 10 height 10
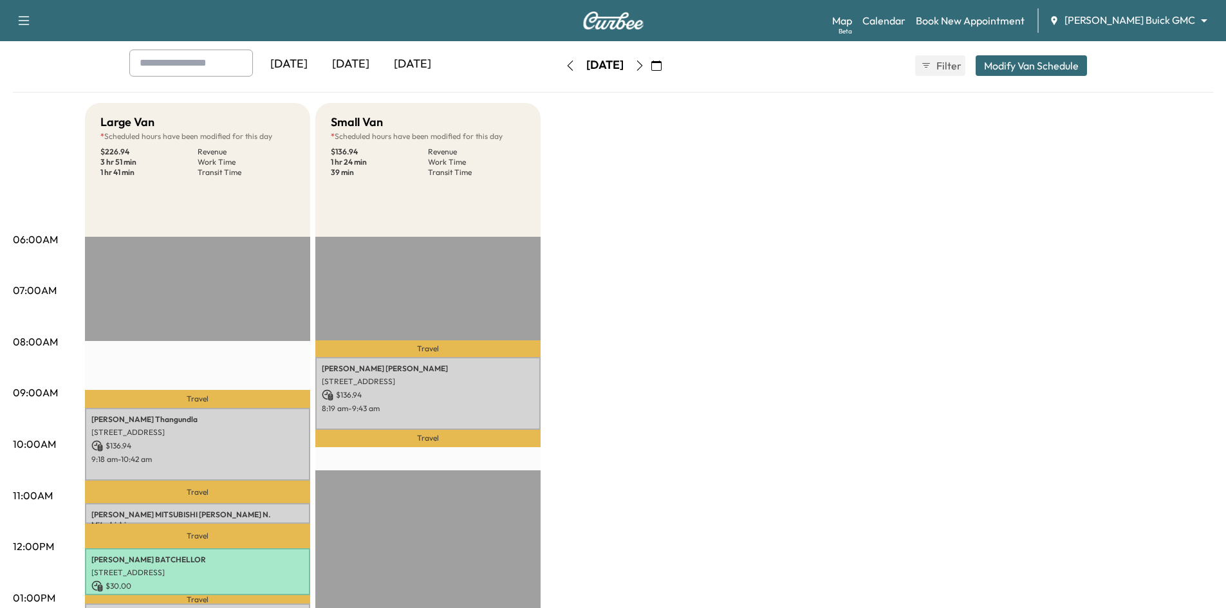
scroll to position [64, 0]
click at [358, 61] on div "[DATE]" at bounding box center [351, 65] width 62 height 30
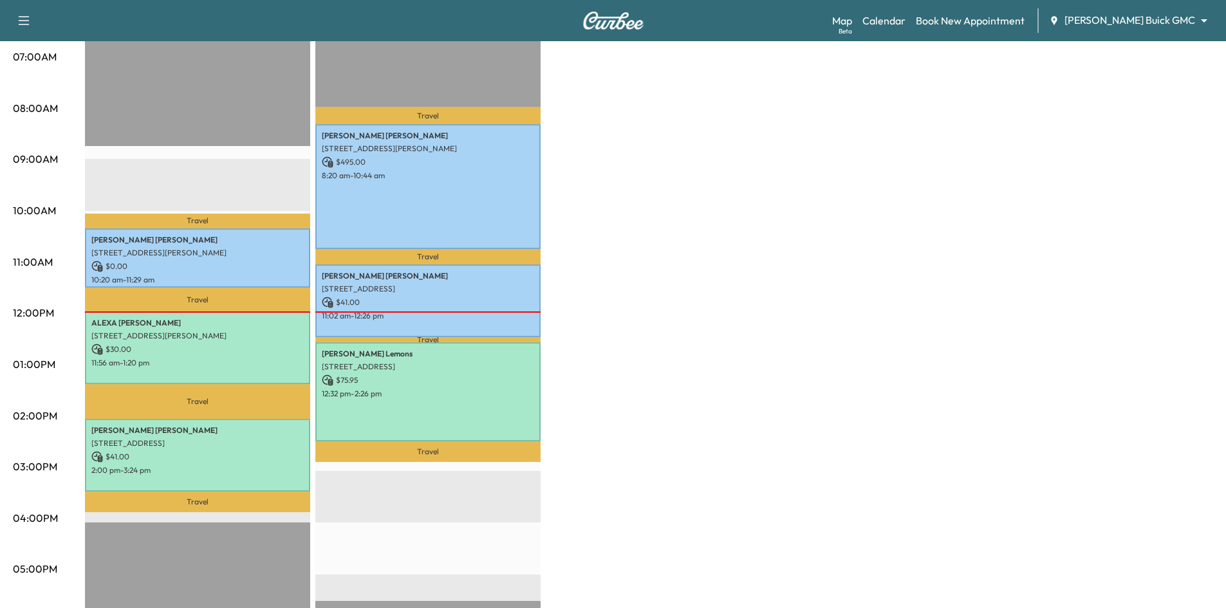
scroll to position [322, 0]
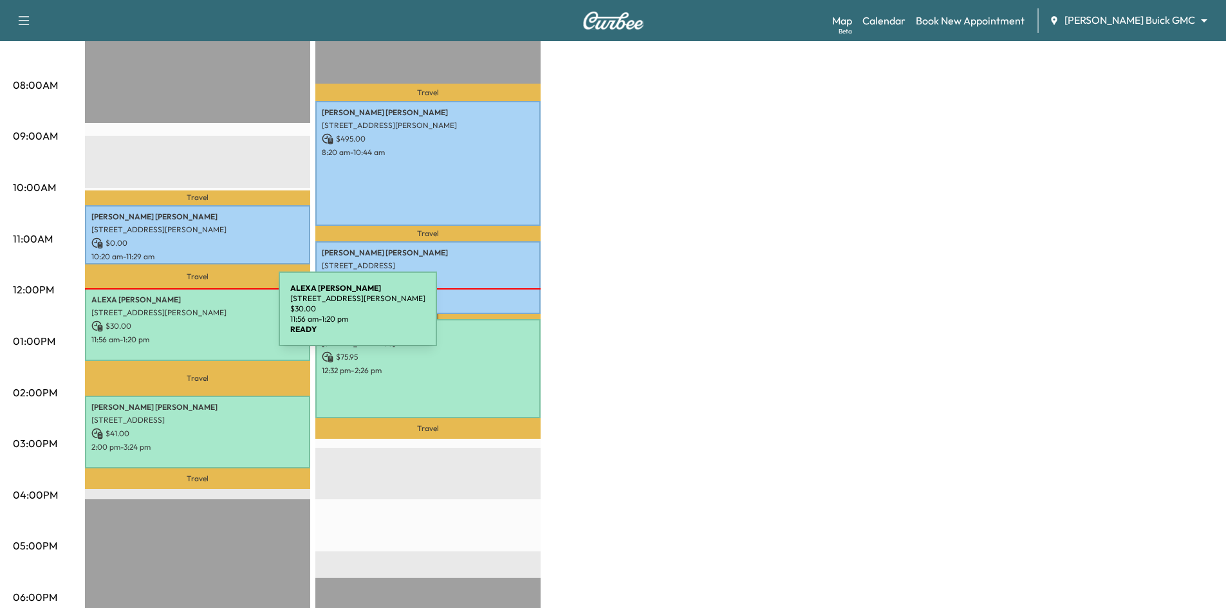
click at [182, 317] on div "[PERSON_NAME] [STREET_ADDRESS][PERSON_NAME] $ 30.00 11:56 am - 1:20 pm" at bounding box center [197, 324] width 225 height 73
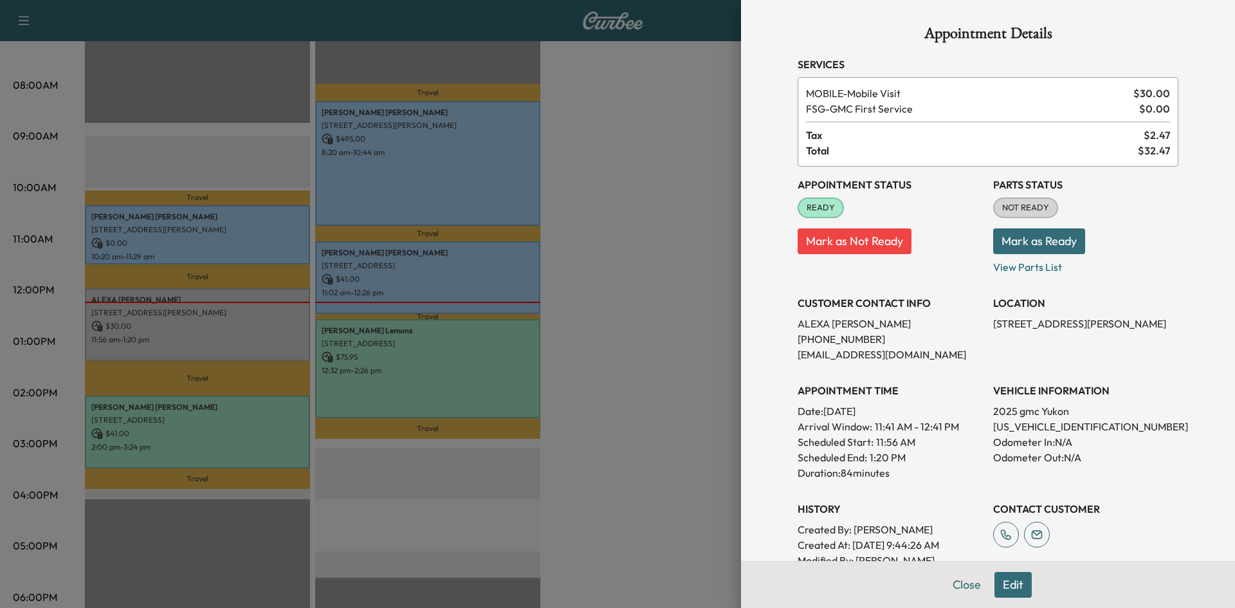
click at [611, 189] on div at bounding box center [617, 304] width 1235 height 608
